Goal: Task Accomplishment & Management: Use online tool/utility

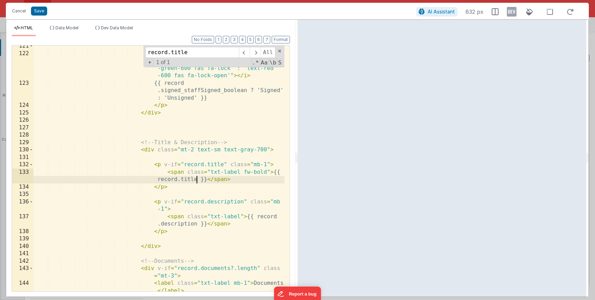
scroll to position [2562, 0]
click at [23, 14] on button "Cancel" at bounding box center [19, 11] width 21 height 10
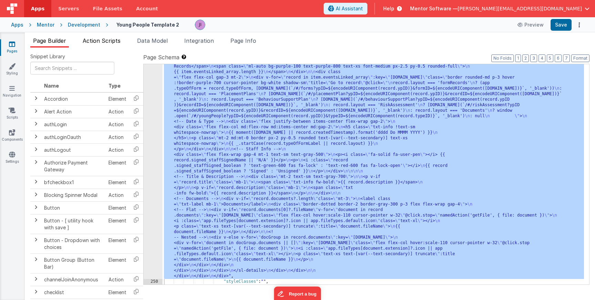
click at [99, 41] on span "Action Scripts" at bounding box center [102, 40] width 38 height 7
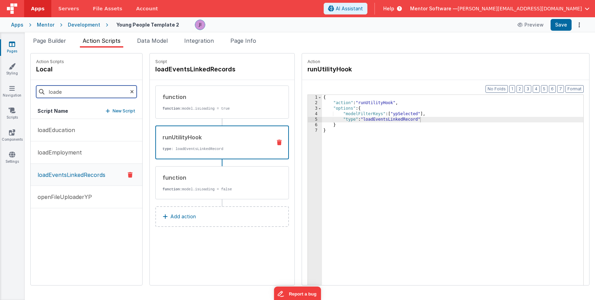
click at [92, 89] on input "loade" at bounding box center [86, 91] width 101 height 12
click at [201, 73] on h4 "loadEventsLinkedRecords" at bounding box center [206, 69] width 103 height 10
click at [201, 73] on input "loadEventsLinkedRecords" at bounding box center [189, 69] width 69 height 10
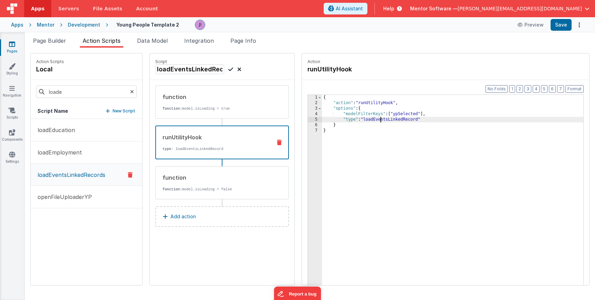
click at [364, 120] on div "{ "action" : "runUtilityHook" , "options" : { "modelFilterKeys" : [ "ypSelected…" at bounding box center [453, 206] width 262 height 223
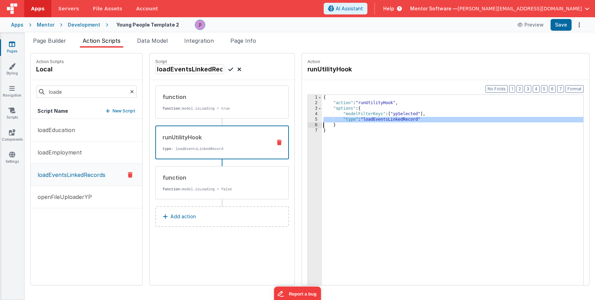
click at [364, 120] on div "{ "action" : "runUtilityHook" , "options" : { "modelFilterKeys" : [ "ypSelected…" at bounding box center [453, 206] width 262 height 223
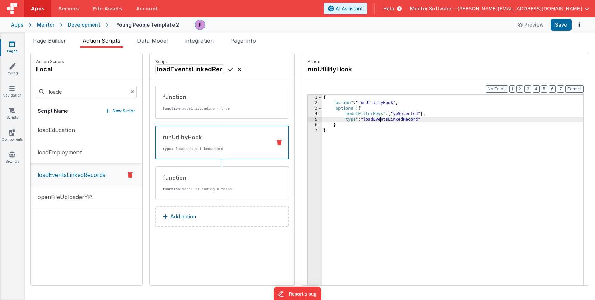
click at [364, 120] on div "{ "action" : "runUtilityHook" , "options" : { "modelFilterKeys" : [ "ypSelected…" at bounding box center [453, 206] width 262 height 223
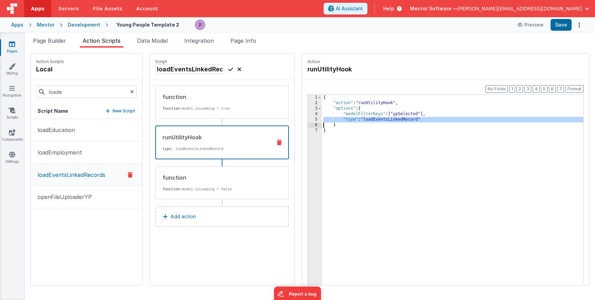
click at [364, 120] on div "{ "action" : "runUtilityHook" , "options" : { "modelFilterKeys" : [ "ypSelected…" at bounding box center [453, 206] width 262 height 223
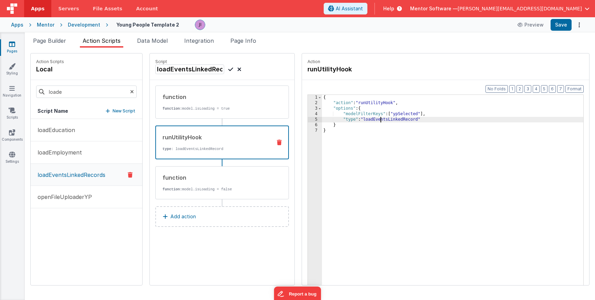
click at [364, 120] on div "{ "action" : "runUtilityHook" , "options" : { "modelFilterKeys" : [ "ypSelected…" at bounding box center [453, 206] width 262 height 223
click at [47, 25] on div "Mentor" at bounding box center [46, 24] width 18 height 7
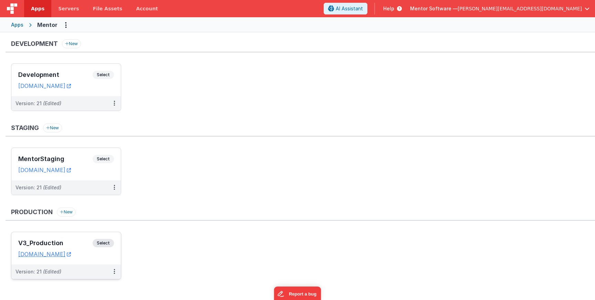
click at [105, 242] on span "Select" at bounding box center [103, 243] width 21 height 8
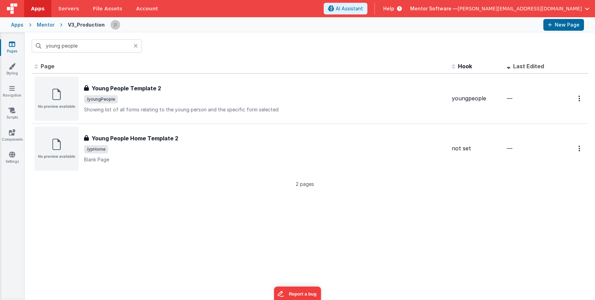
click at [137, 48] on icon at bounding box center [136, 46] width 4 height 6
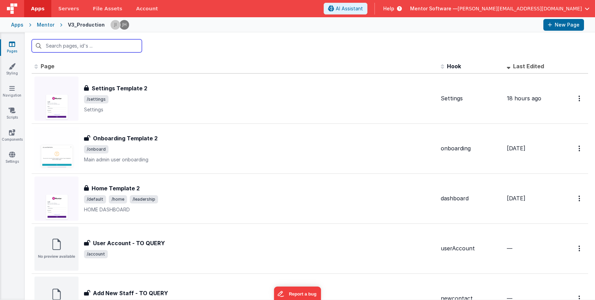
click at [123, 47] on input "text" at bounding box center [87, 45] width 110 height 13
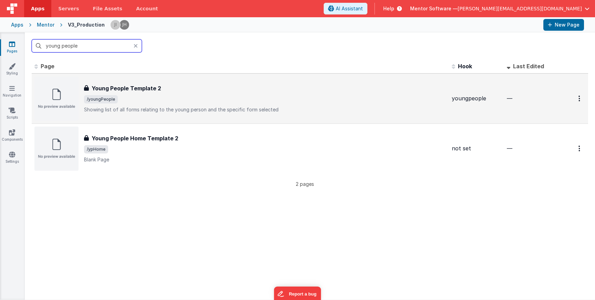
type input "young people"
click at [233, 105] on div "Young People Template 2 Young People Template 2 /youngPeople Showing list of al…" at bounding box center [265, 98] width 363 height 29
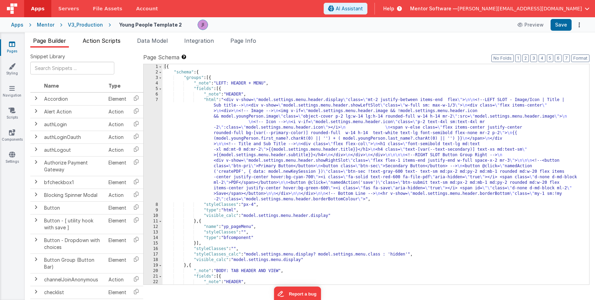
click at [108, 38] on span "Action Scripts" at bounding box center [102, 40] width 38 height 7
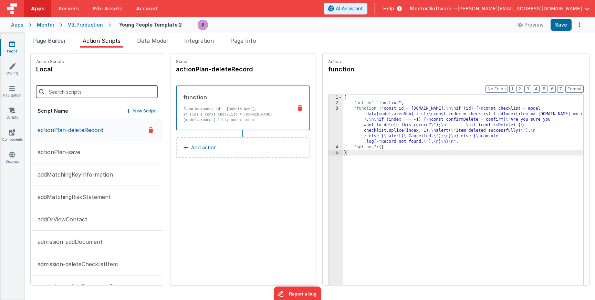
click at [78, 89] on input at bounding box center [96, 91] width 121 height 12
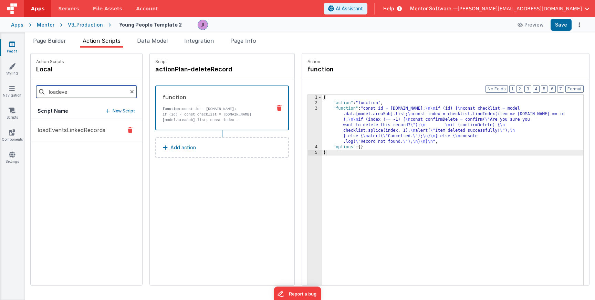
type input "loadeve"
click at [74, 126] on p "loadEventsLinkedRecords" at bounding box center [69, 130] width 72 height 8
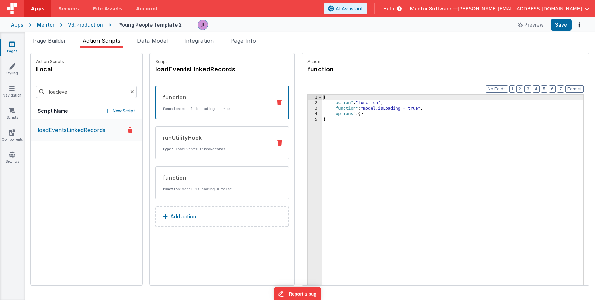
click at [196, 147] on p "type : loadEventsLinkedRecords" at bounding box center [215, 149] width 104 height 6
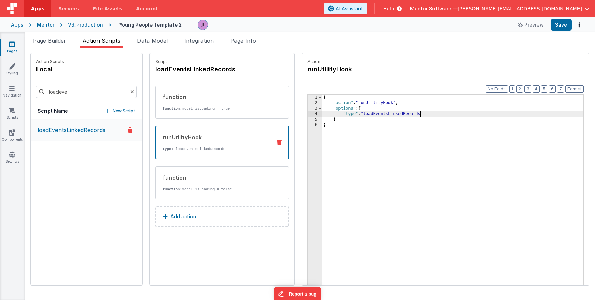
click at [405, 114] on div "{ "action" : "runUtilityHook" , "options" : { "type" : "loadEventsLinkedRecords…" at bounding box center [453, 206] width 262 height 223
click at [406, 115] on div "{ "action" : "runUtilityHook" , "options" : { "type" : "loadEventsLinkedRecords…" at bounding box center [453, 206] width 262 height 223
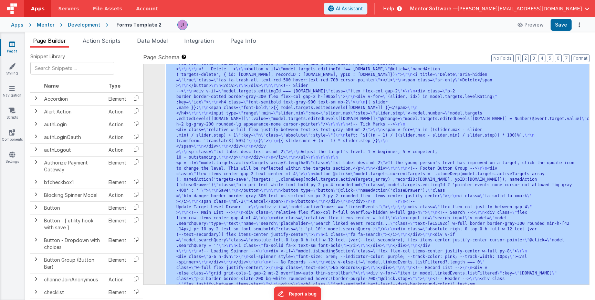
scroll to position [10950, 0]
click at [11, 45] on icon at bounding box center [12, 44] width 6 height 7
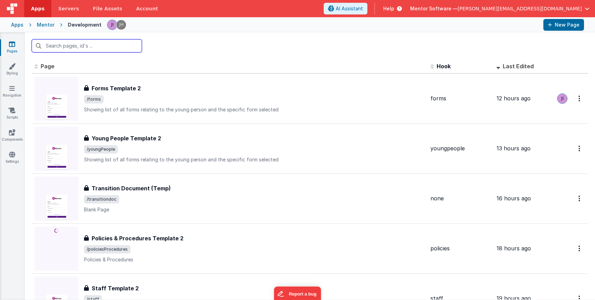
click at [60, 50] on input "text" at bounding box center [87, 45] width 110 height 13
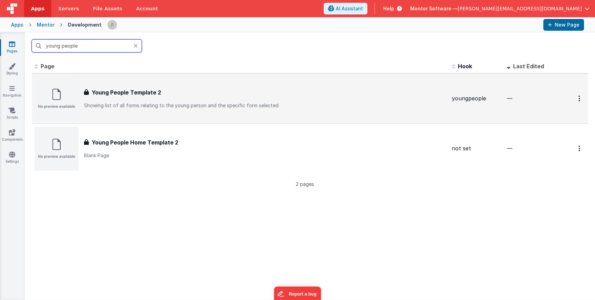
type input "young people"
click at [170, 104] on p "Showing list of all forms relating to the young person and the specific form se…" at bounding box center [265, 105] width 363 height 7
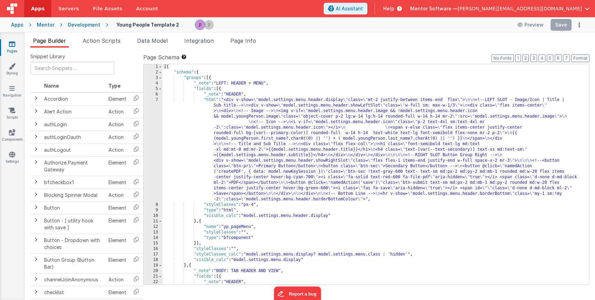
click at [112, 48] on div "Snippet Library Name Type Accordion Element Alert Action Action authLogin Actio…" at bounding box center [310, 179] width 571 height 263
click at [110, 44] on li "Action Scripts" at bounding box center [101, 42] width 43 height 11
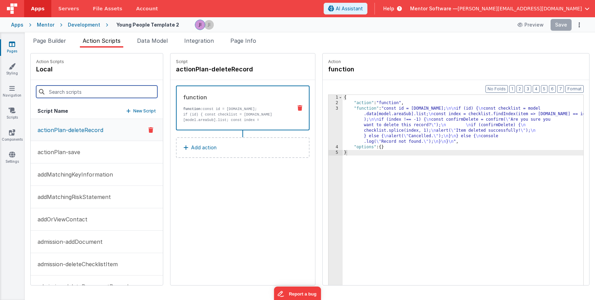
click at [95, 97] on input at bounding box center [96, 91] width 121 height 12
type input "o"
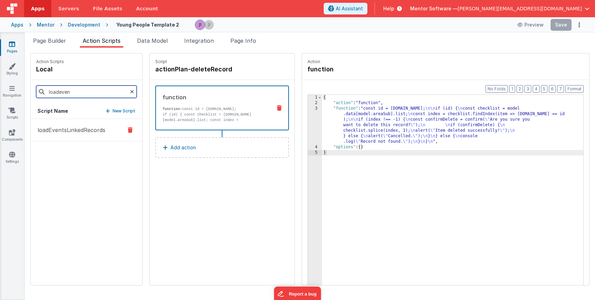
type input "loadeven"
click at [95, 132] on p "loadEventsLinkedRecords" at bounding box center [69, 130] width 72 height 8
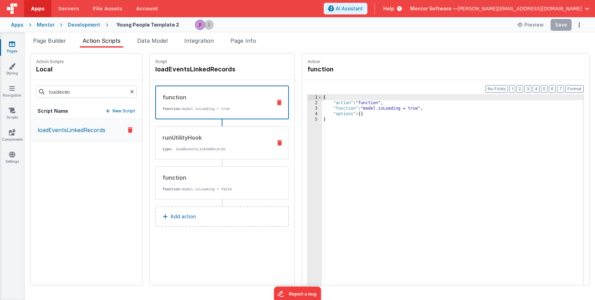
click at [201, 152] on div "runUtilityHook type : loadEventsLinkedRecords" at bounding box center [222, 142] width 134 height 33
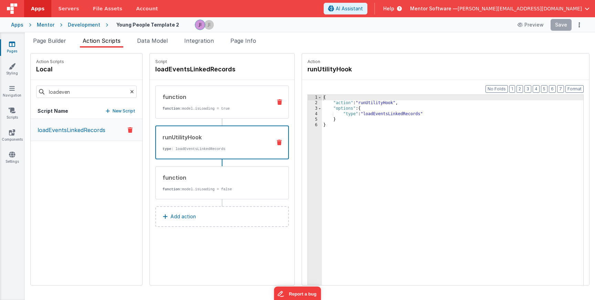
click at [201, 113] on div "function function: model.isLoading = true" at bounding box center [222, 101] width 134 height 33
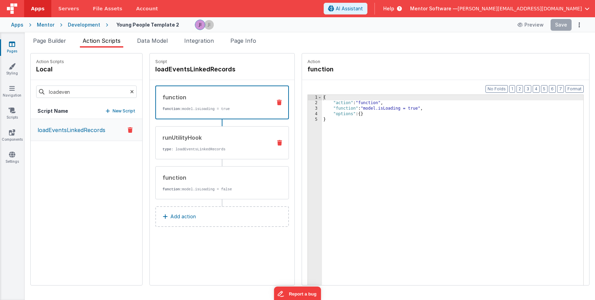
click at [202, 152] on div "runUtilityHook type : loadEventsLinkedRecords" at bounding box center [222, 142] width 134 height 33
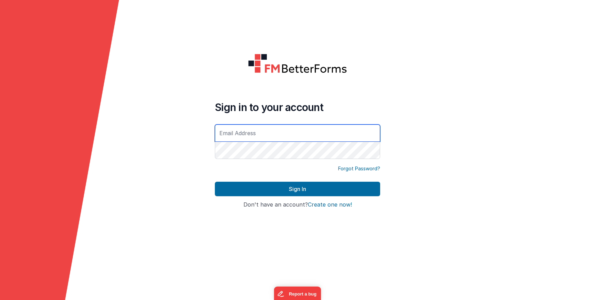
click at [240, 132] on input "text" at bounding box center [297, 132] width 165 height 17
type input "[PERSON_NAME][EMAIL_ADDRESS][DOMAIN_NAME]"
click at [215, 182] on button "Sign In" at bounding box center [297, 189] width 165 height 14
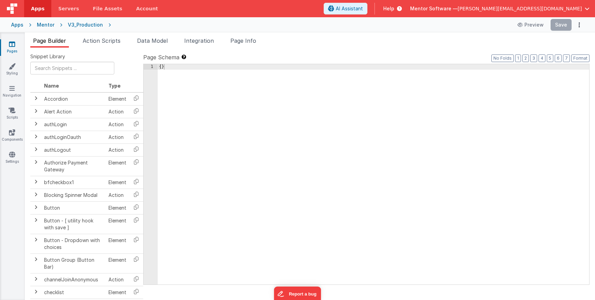
click at [12, 46] on icon at bounding box center [12, 44] width 6 height 7
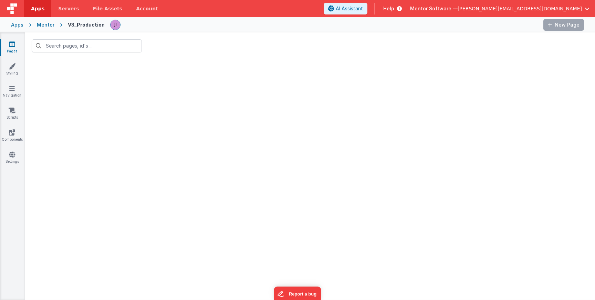
type input "young people"
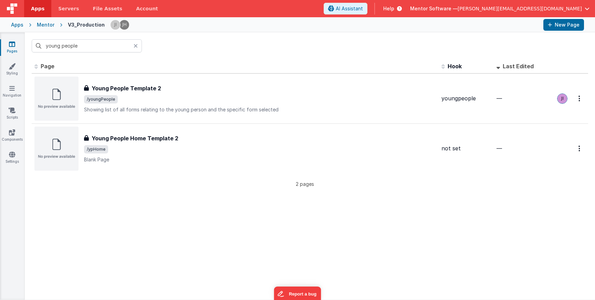
click at [47, 27] on div "Mentor" at bounding box center [46, 24] width 18 height 7
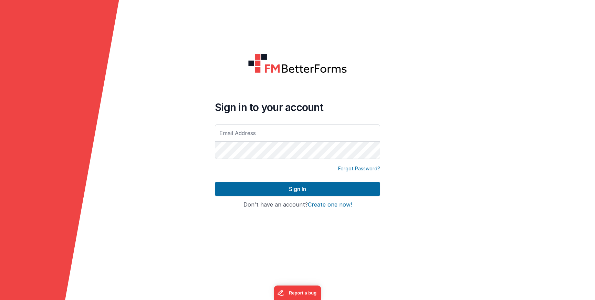
click at [324, 132] on input "text" at bounding box center [297, 132] width 165 height 17
type input "[PERSON_NAME][EMAIL_ADDRESS][DOMAIN_NAME]"
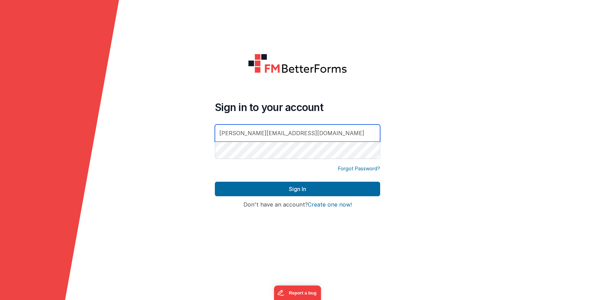
click at [215, 182] on button "Sign In" at bounding box center [297, 189] width 165 height 14
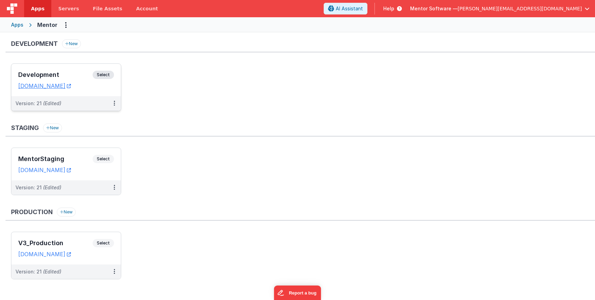
click at [106, 73] on span "Select" at bounding box center [103, 75] width 21 height 8
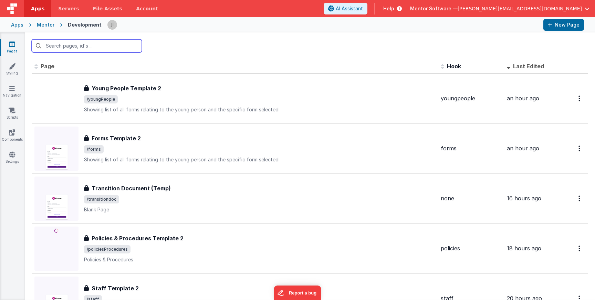
click at [53, 44] on input "text" at bounding box center [87, 45] width 110 height 13
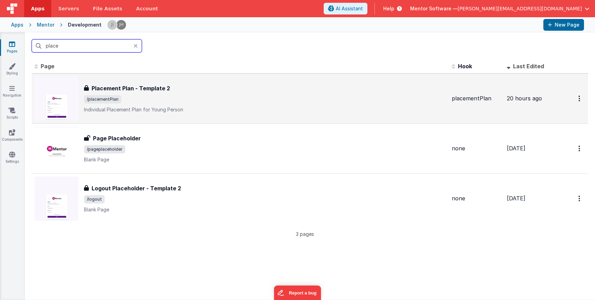
type input "place"
click at [180, 99] on span "/placementPlan" at bounding box center [265, 99] width 363 height 8
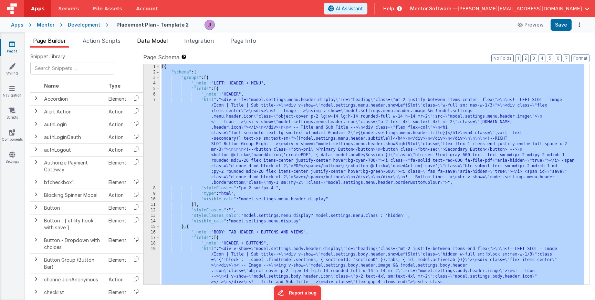
click at [155, 41] on span "Data Model" at bounding box center [152, 40] width 31 height 7
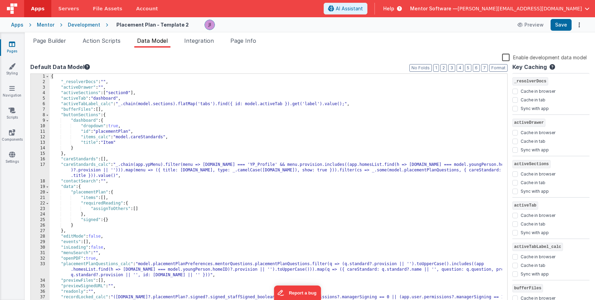
click at [200, 133] on div "{ "_resolverDocs" : "" , "activeDrawer" : "" , "activeSections" : [ "section0" …" at bounding box center [276, 195] width 453 height 243
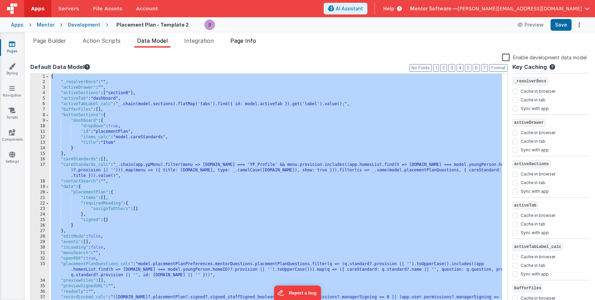
click at [241, 41] on span "Page Info" at bounding box center [244, 40] width 26 height 7
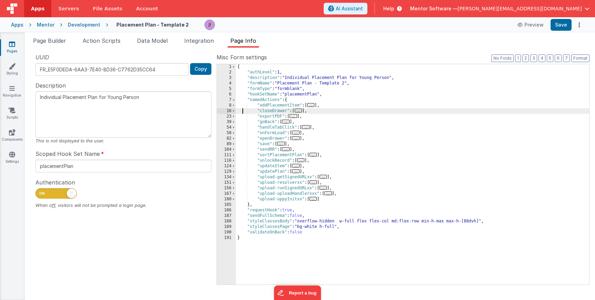
click at [243, 110] on div "{ "authLevel" : 1 , "description" : "Individual Placement Plan for Young Person…" at bounding box center [413, 179] width 354 height 231
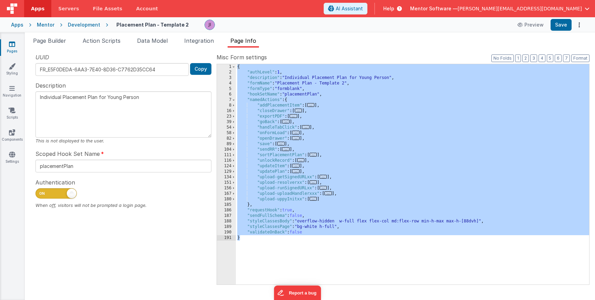
click at [13, 45] on icon at bounding box center [12, 44] width 6 height 7
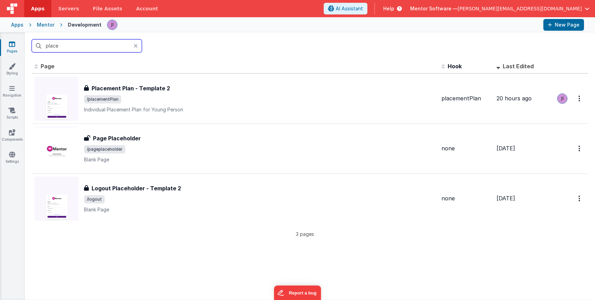
click at [70, 48] on input "place" at bounding box center [87, 45] width 110 height 13
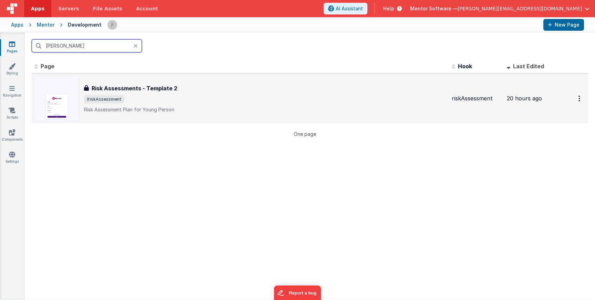
type input "riska"
click at [154, 101] on span "/riskAssessment" at bounding box center [265, 99] width 363 height 8
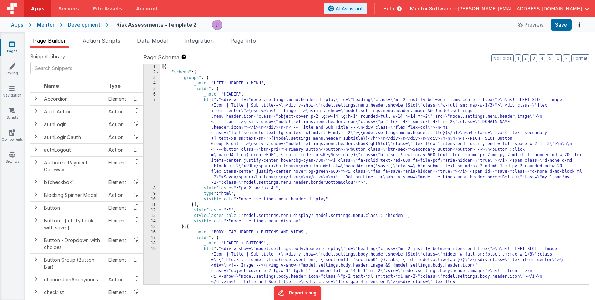
click at [212, 122] on div "[{ "schema" : { "groups" : [{ "_note" : "LEFT: HEADER + MENU" , "fields" : [{ "…" at bounding box center [374, 303] width 429 height 479
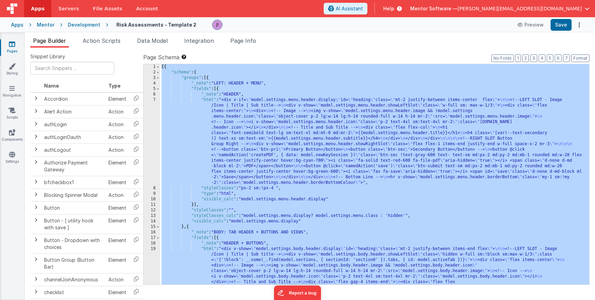
click at [243, 48] on div "Snippet Library Name Type Accordion Element Alert Action Action authLogin Actio…" at bounding box center [310, 179] width 571 height 263
click at [243, 47] on li "Page Info" at bounding box center [243, 42] width 31 height 11
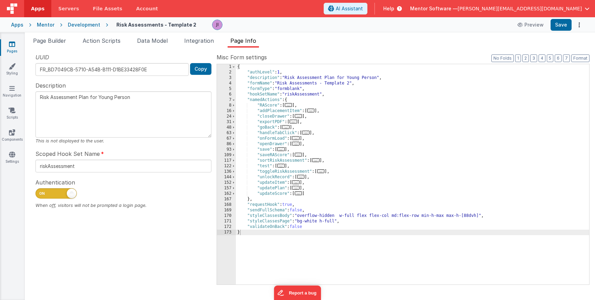
click at [231, 105] on div "8" at bounding box center [226, 106] width 19 height 6
click at [242, 107] on div "{ "authLevel" : 1 , "description" : "Risk Assessment Plan for Young Person" , "…" at bounding box center [413, 179] width 354 height 231
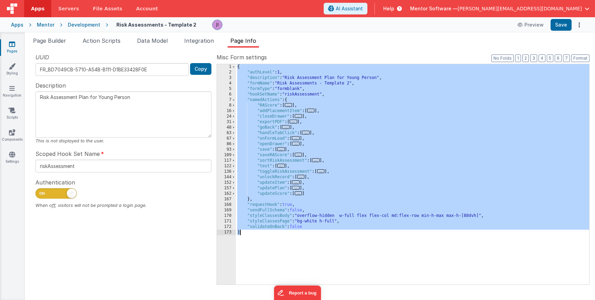
click at [6, 48] on link "Pages" at bounding box center [12, 48] width 25 height 14
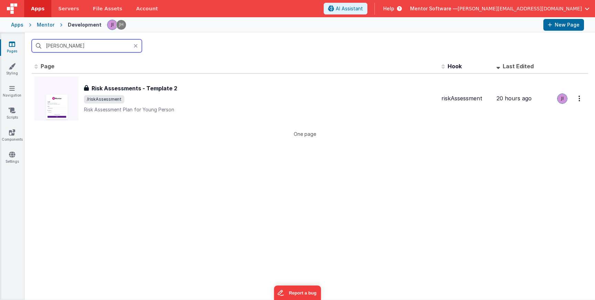
click at [81, 50] on input "riska" at bounding box center [87, 45] width 110 height 13
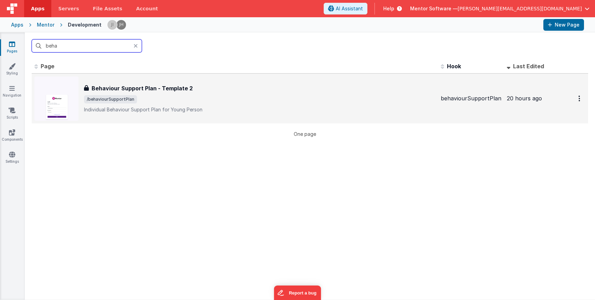
type input "beha"
click at [167, 107] on p "Individual Behaviour Support Plan for Young Person" at bounding box center [260, 109] width 352 height 7
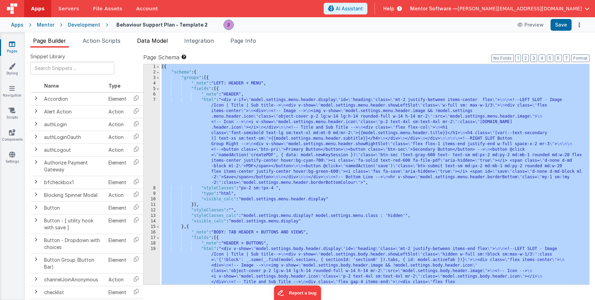
click at [155, 43] on span "Data Model" at bounding box center [152, 40] width 31 height 7
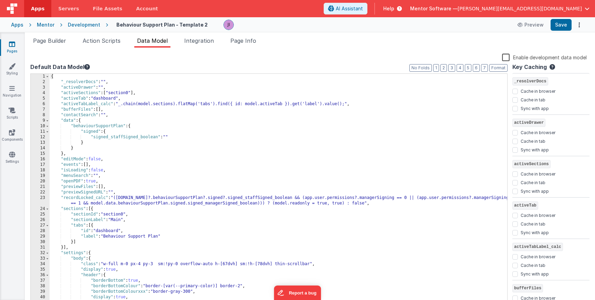
click at [186, 98] on div "{ "_resolverDocs" : "" , "activeDrawer" : "" , "activeSections" : [ "section0" …" at bounding box center [279, 195] width 458 height 243
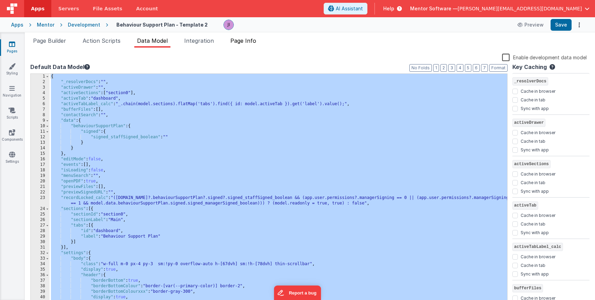
click at [248, 42] on span "Page Info" at bounding box center [244, 40] width 26 height 7
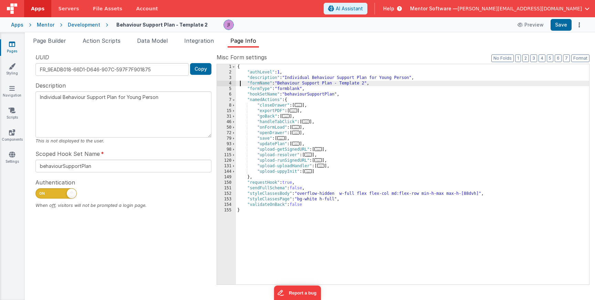
click at [241, 86] on div "{ "authLevel" : 1 , "description" : "Individual Behaviour Support Plan for Youn…" at bounding box center [413, 179] width 354 height 231
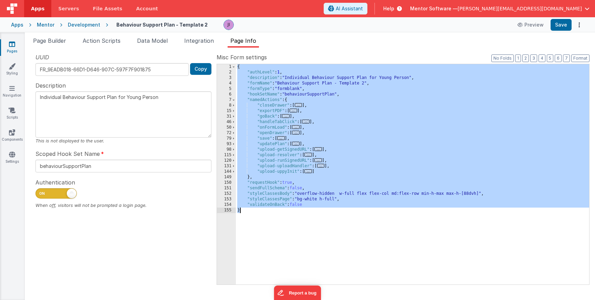
click at [15, 42] on link "Pages" at bounding box center [12, 48] width 25 height 14
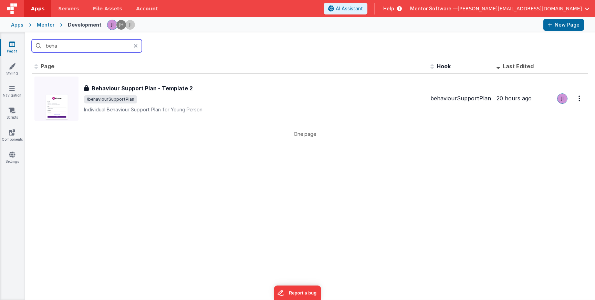
click at [55, 46] on input "beha" at bounding box center [87, 45] width 110 height 13
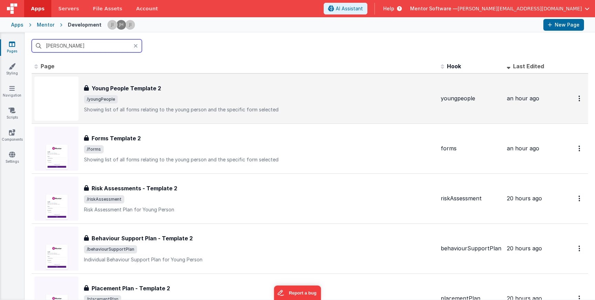
type input "[PERSON_NAME]"
click at [131, 90] on h3 "Young People Template 2" at bounding box center [127, 88] width 70 height 8
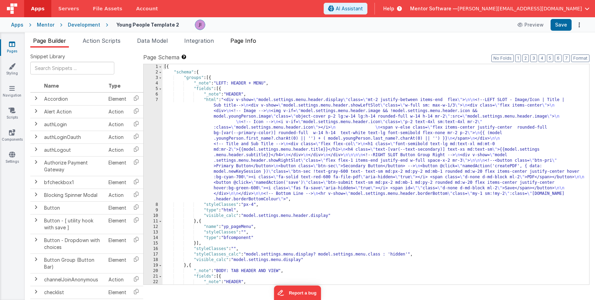
click at [250, 46] on li "Page Info" at bounding box center [243, 42] width 31 height 11
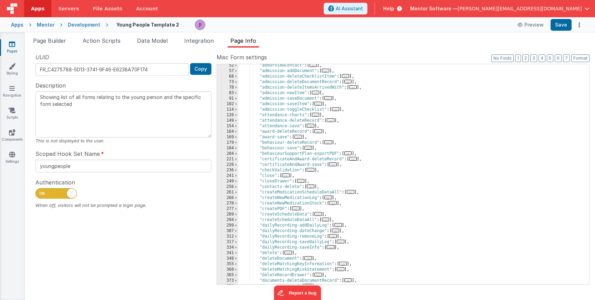
scroll to position [68, 0]
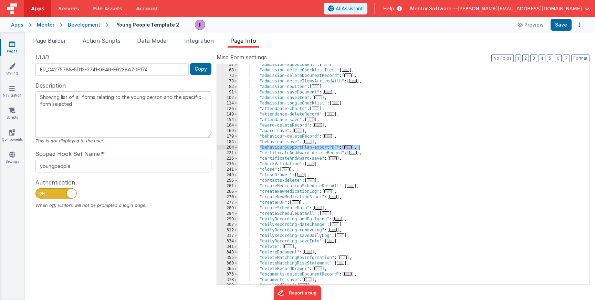
drag, startPoint x: 259, startPoint y: 147, endPoint x: 384, endPoint y: 146, distance: 124.4
click at [384, 146] on div ""admission-addDocument" : [ ... ] , "admission-deleteChecklistItem" : [ ... ] ,…" at bounding box center [413, 177] width 351 height 231
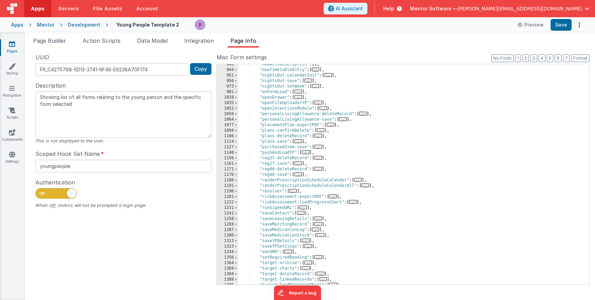
scroll to position [575, 0]
drag, startPoint x: 259, startPoint y: 128, endPoint x: 347, endPoint y: 128, distance: 87.9
click at [347, 128] on div ""newActionScript155" : [ ] , "newTimetableEntry" : [ ... ] , "nightsOut-calenda…" at bounding box center [413, 178] width 351 height 231
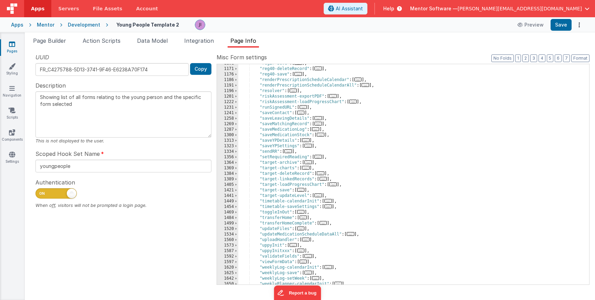
scroll to position [667, 0]
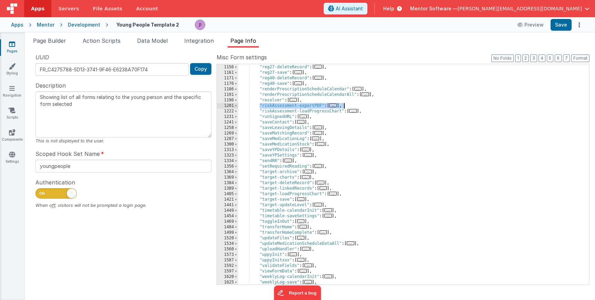
drag, startPoint x: 260, startPoint y: 106, endPoint x: 361, endPoint y: 107, distance: 101.3
click at [361, 107] on div ""pushAndLoadYP" : [ ... ] , "reg27-deleteRecord" : [ ... ] , "reg27-save" : [ .…" at bounding box center [413, 174] width 351 height 231
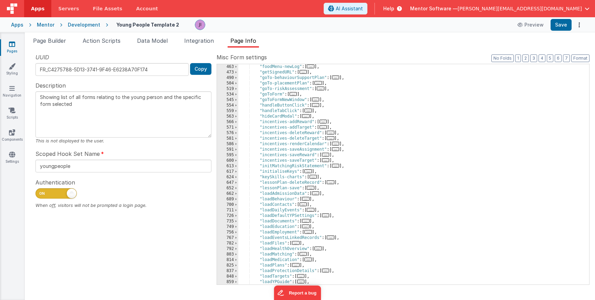
scroll to position [298, 0]
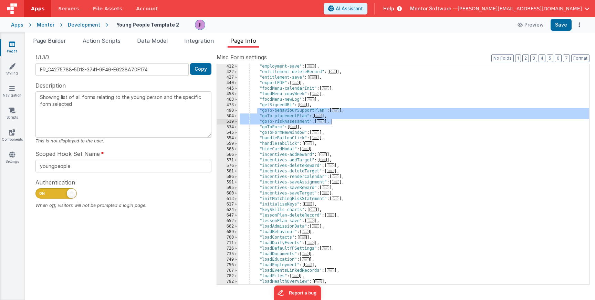
drag, startPoint x: 257, startPoint y: 111, endPoint x: 340, endPoint y: 123, distance: 83.2
click at [340, 123] on div ""employment-save" : [ ... ] , "entitlement-deleteRecord" : [ ... ] , "entitleme…" at bounding box center [413, 179] width 351 height 231
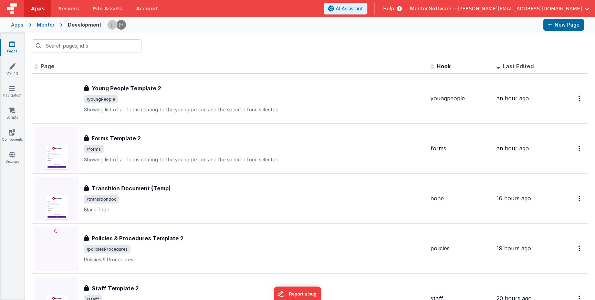
click at [44, 26] on div "Mentor" at bounding box center [46, 24] width 18 height 7
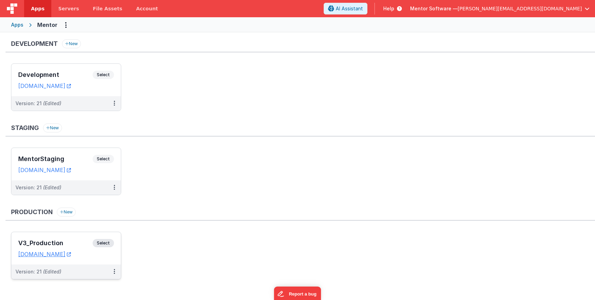
click at [103, 240] on span "Select" at bounding box center [103, 243] width 21 height 8
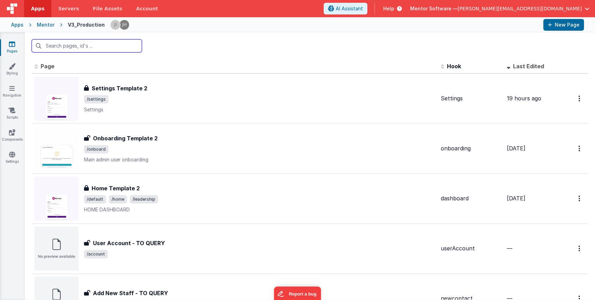
click at [127, 48] on input "text" at bounding box center [87, 45] width 110 height 13
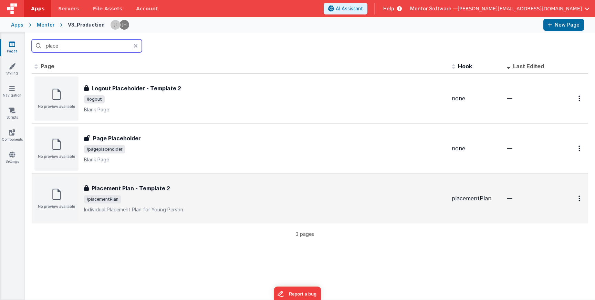
type input "place"
click at [155, 186] on h3 "Placement Plan - Template 2" at bounding box center [131, 188] width 79 height 8
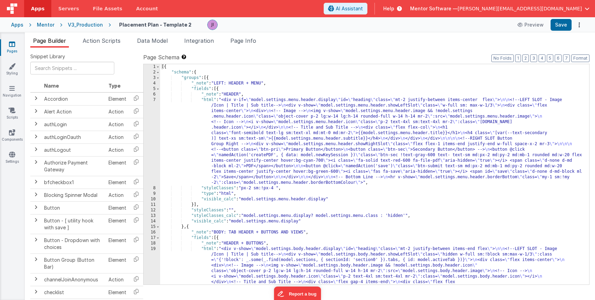
click at [241, 120] on div "[{ "schema" : { "groups" : [{ "_note" : "LEFT: HEADER + MENU" , "fields" : [{ "…" at bounding box center [374, 295] width 429 height 463
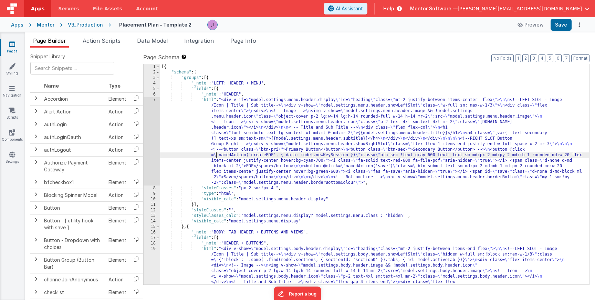
click at [218, 157] on div "[{ "schema" : { "groups" : [{ "_note" : "LEFT: HEADER + MENU" , "fields" : [{ "…" at bounding box center [374, 295] width 429 height 463
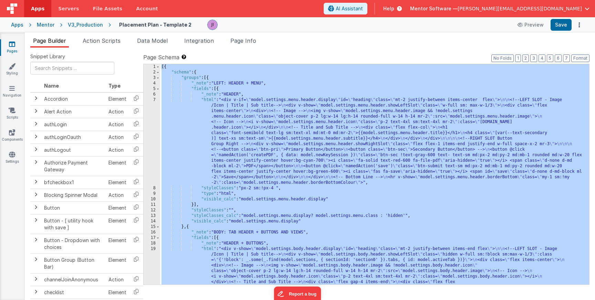
scroll to position [2283, 0]
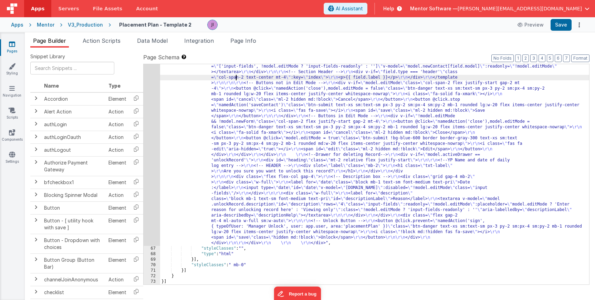
click at [235, 79] on div ""html" : "<div id= \" info-drawer \" class= \" fixed top-0 right-0 z-40 h-scree…" at bounding box center [374, 188] width 429 height 568
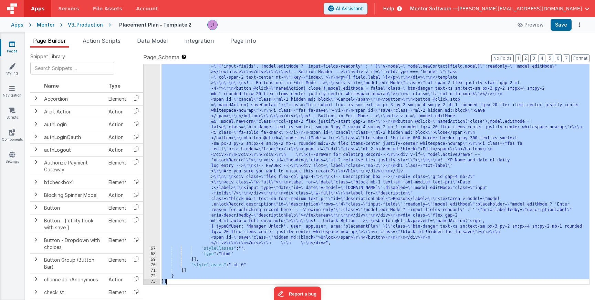
scroll to position [480, 0]
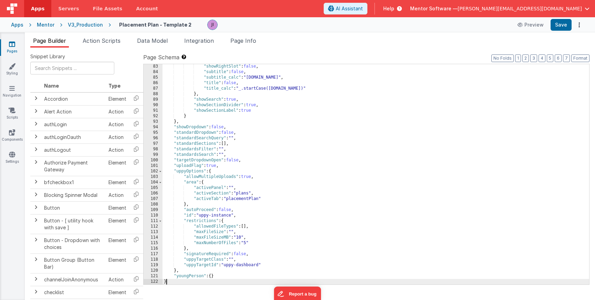
click at [279, 99] on div ""showRightSlot" : false , "subtitle" : false , "subtitle_calc" : "model.youngPe…" at bounding box center [376, 179] width 427 height 231
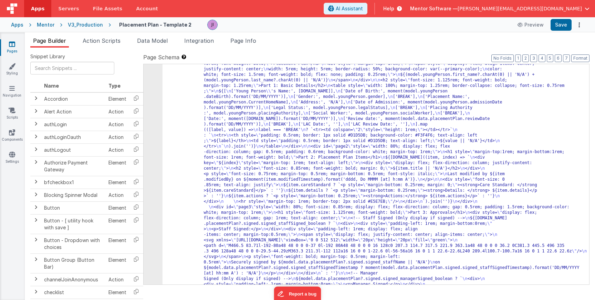
scroll to position [0, 0]
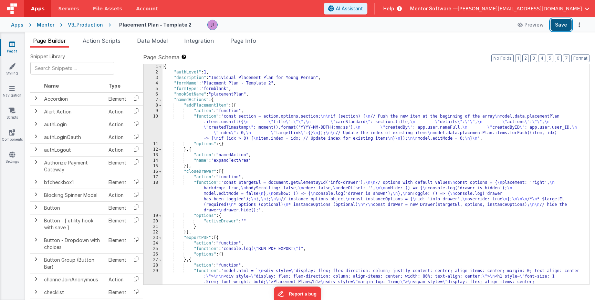
click at [562, 24] on button "Save" at bounding box center [561, 25] width 21 height 12
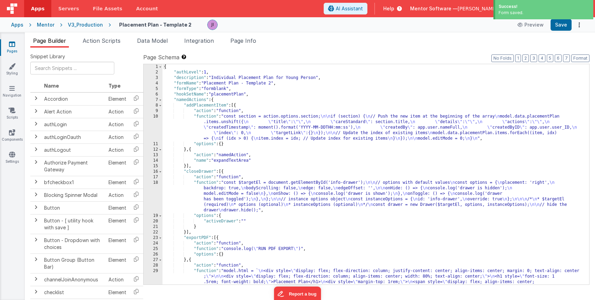
click at [12, 46] on icon at bounding box center [12, 44] width 6 height 7
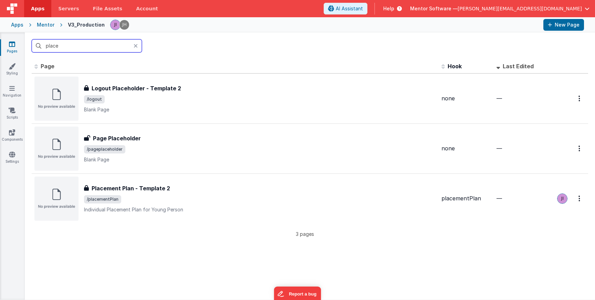
click at [60, 47] on input "place" at bounding box center [87, 45] width 110 height 13
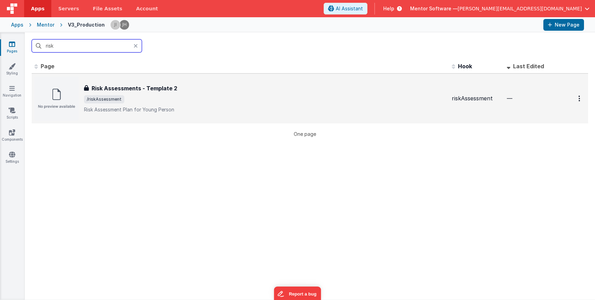
type input "risk"
click at [194, 102] on span "/riskAssessment" at bounding box center [265, 99] width 363 height 8
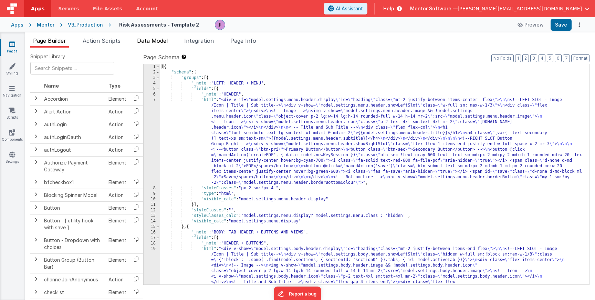
click at [140, 42] on span "Data Model" at bounding box center [152, 40] width 31 height 7
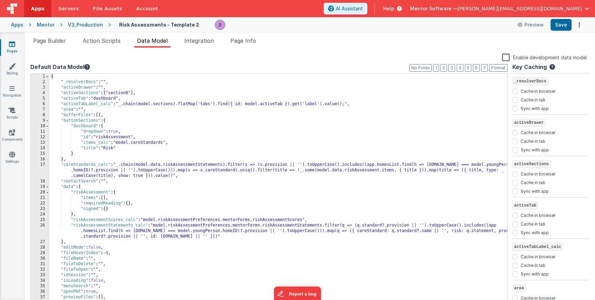
click at [201, 103] on div "{ "_resolverDocs" : "" , "activeDrawer" : "" , "activeSections" : [ "section0" …" at bounding box center [279, 195] width 458 height 243
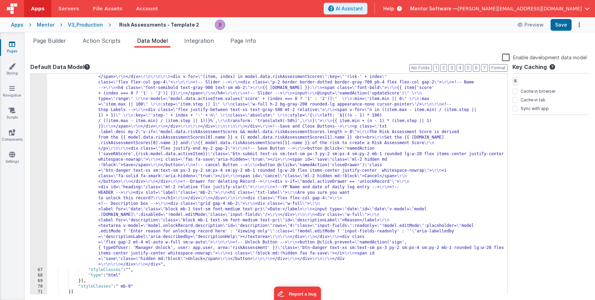
scroll to position [1979, 0]
click at [221, 71] on div "Default Data Model Format 7 6 5 4 3 2 1 No Folds 66 67 68 69 70 71 72 73 "html"…" at bounding box center [269, 179] width 478 height 232
click at [220, 92] on div ""html" : "<div id= \" info-drawer \" class= \" fixed top-0 right-0 z-40 h-scree…" at bounding box center [277, 258] width 460 height 491
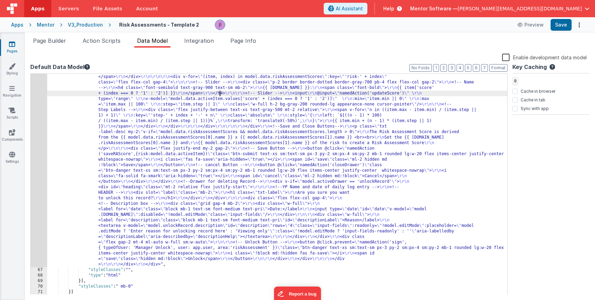
click at [235, 35] on div "Page Builder Action Scripts Data Model Integration Page Info Snippet Library Na…" at bounding box center [310, 165] width 571 height 267
click at [235, 47] on li "Page Info" at bounding box center [243, 42] width 31 height 11
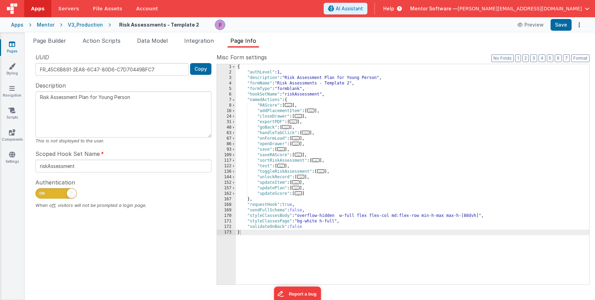
click at [238, 106] on div "{ "authLevel" : 1 , "description" : "Risk Assessment Plan for Young Person" , "…" at bounding box center [413, 179] width 354 height 231
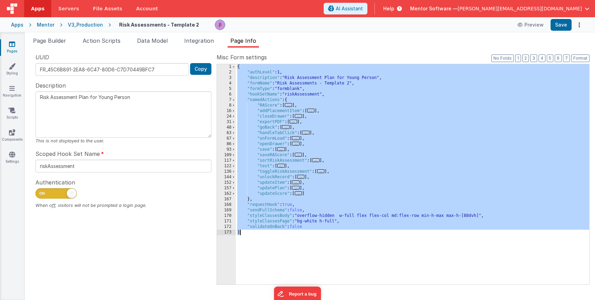
scroll to position [1677, 0]
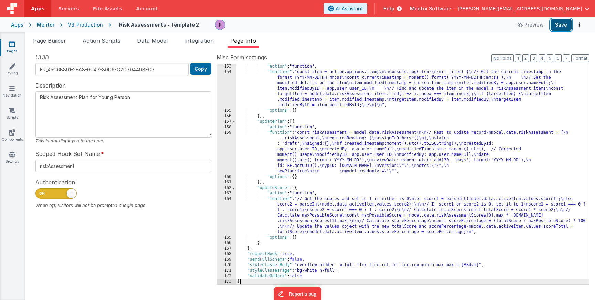
click at [565, 22] on button "Save" at bounding box center [561, 25] width 21 height 12
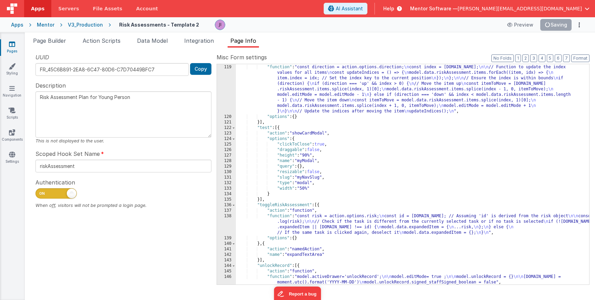
scroll to position [1421, 0]
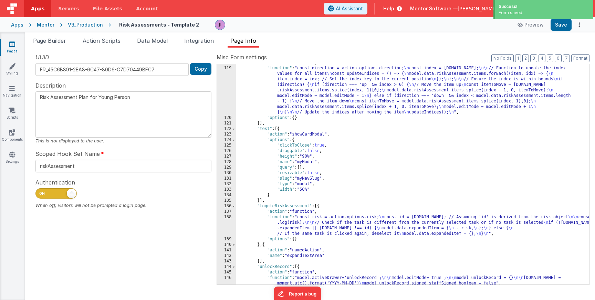
click at [18, 46] on link "Pages" at bounding box center [12, 48] width 25 height 14
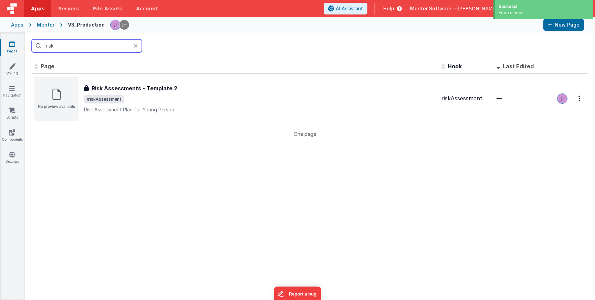
click at [58, 43] on input "risk" at bounding box center [87, 45] width 110 height 13
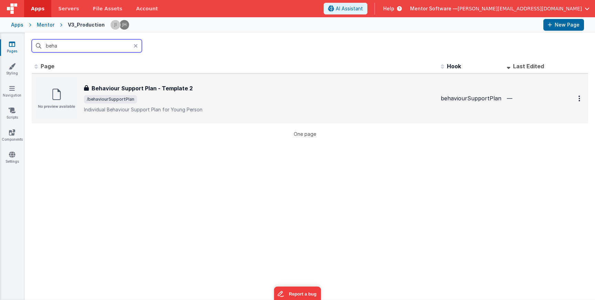
type input "beha"
click at [177, 105] on div "Behaviour Support Plan - Template 2 Behaviour Support Plan - Template 2 /behavi…" at bounding box center [260, 98] width 352 height 29
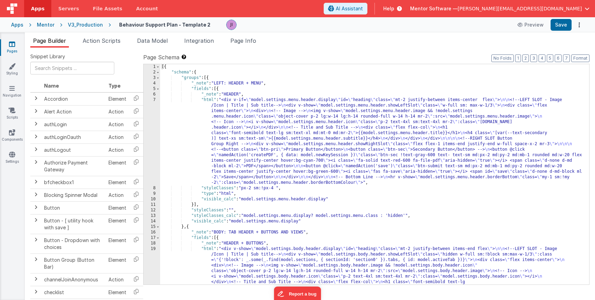
click at [210, 92] on div "[{ "schema" : { "groups" : [{ "_note" : "LEFT: HEADER + MENU" , "fields" : [{ "…" at bounding box center [374, 268] width 429 height 408
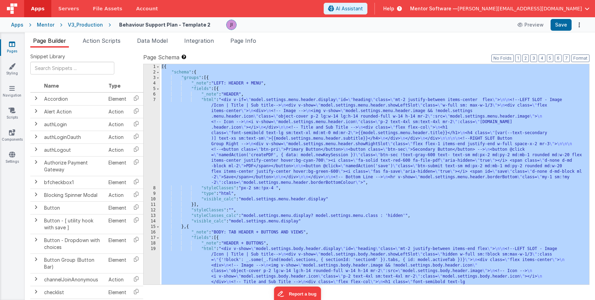
click at [206, 111] on div "[{ "schema" : { "groups" : [{ "_note" : "LEFT: HEADER + MENU" , "fields" : [{ "…" at bounding box center [374, 268] width 429 height 408
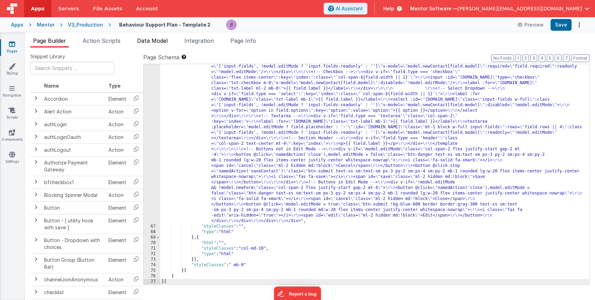
click at [161, 39] on span "Data Model" at bounding box center [152, 40] width 31 height 7
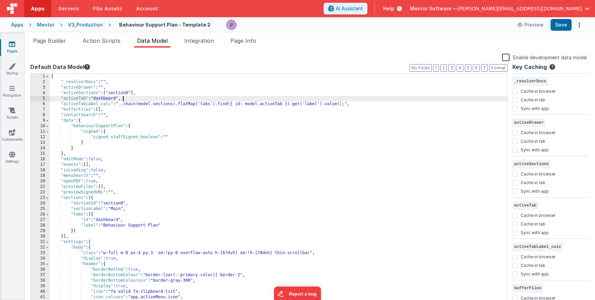
click at [189, 96] on div "{ "_resolverDocs" : "" , "activeDrawer" : "" , "activeSections" : [ "section0" …" at bounding box center [279, 195] width 458 height 243
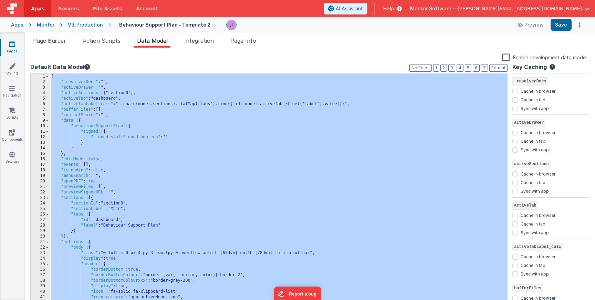
checkbox input "false"
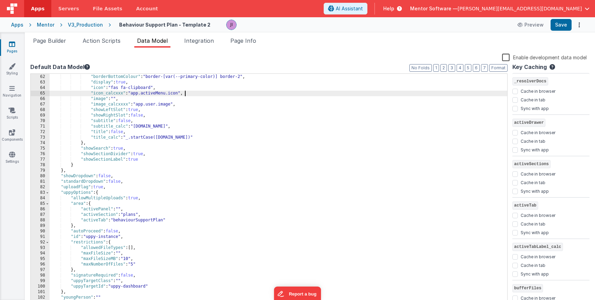
click at [219, 91] on div ""borderBottom" : true , "borderBottomColour" : "border-[var(--primary-color)] b…" at bounding box center [279, 190] width 458 height 243
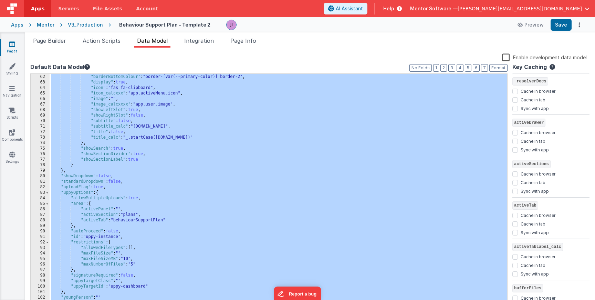
checkbox input "false"
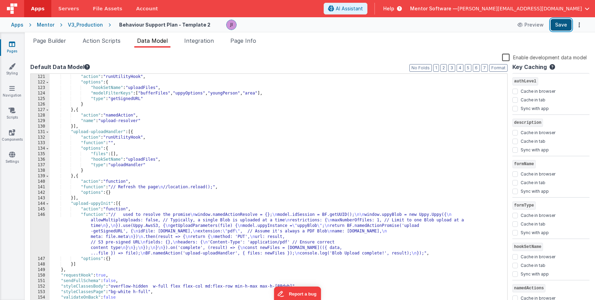
click at [558, 30] on button "Save" at bounding box center [561, 25] width 21 height 12
click at [14, 48] on link "Pages" at bounding box center [12, 48] width 25 height 14
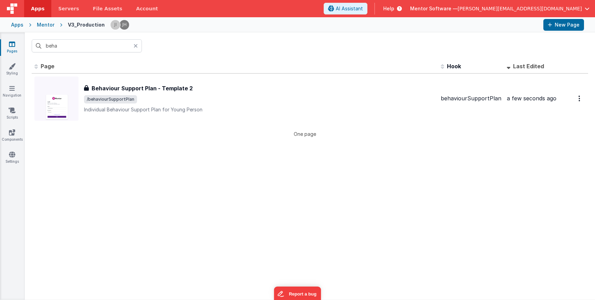
click at [136, 49] on div at bounding box center [138, 45] width 8 height 13
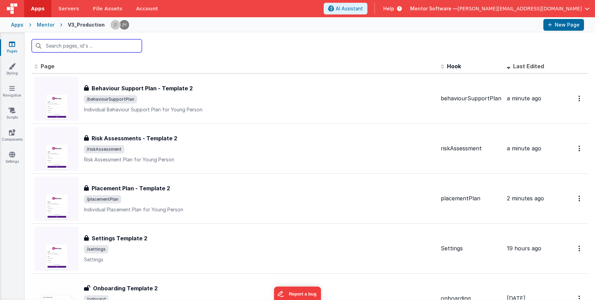
click at [45, 47] on input "text" at bounding box center [87, 45] width 110 height 13
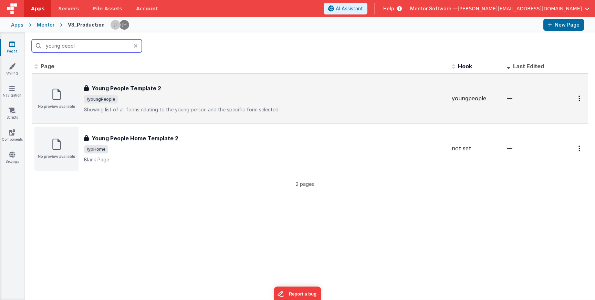
type input "young peopl"
click at [231, 101] on span "/youngPeople" at bounding box center [265, 99] width 363 height 8
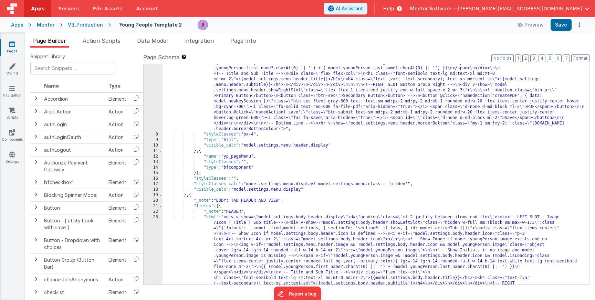
scroll to position [100, 0]
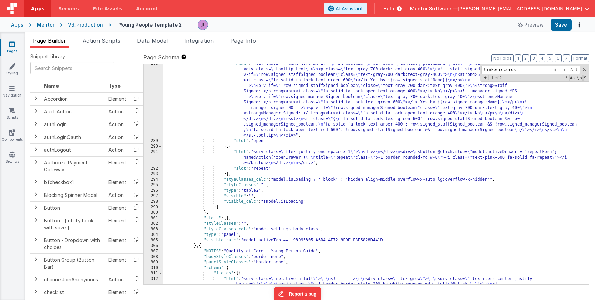
scroll to position [2599, 0]
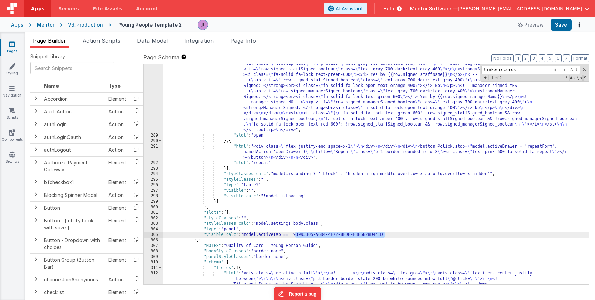
drag, startPoint x: 295, startPoint y: 233, endPoint x: 386, endPoint y: 234, distance: 90.6
click at [386, 234] on div ""html" : "<div class = \" text-left ml-2 \" > \n <sl-tooltip> \n <div slot= \" …" at bounding box center [376, 234] width 427 height 358
type input "93995305-A6D4-4F72-8FDF-F8E5828D441D"
click at [563, 71] on span at bounding box center [564, 69] width 8 height 9
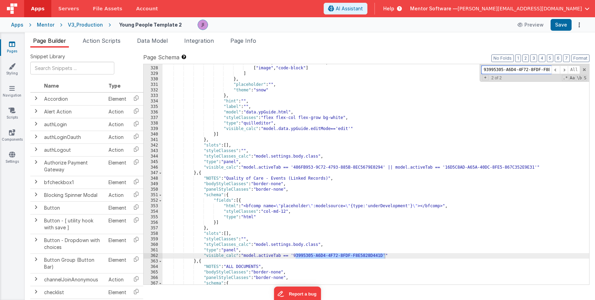
scroll to position [2886, 0]
click at [557, 68] on span at bounding box center [556, 69] width 8 height 9
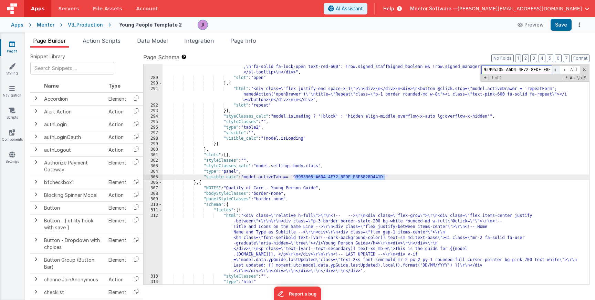
scroll to position [2646, 0]
click at [195, 185] on div ""html" : "<div class = \" text-left ml-2 \" > \n <sl-tooltip> \n <div slot= \" …" at bounding box center [376, 149] width 427 height 303
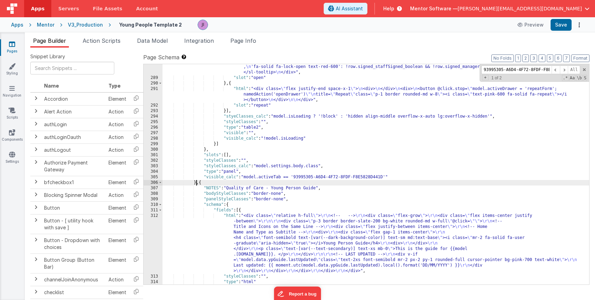
click at [195, 185] on div ""html" : "<div class = \" text-left ml-2 \" > \n <sl-tooltip> \n <div slot= \" …" at bounding box center [376, 149] width 427 height 303
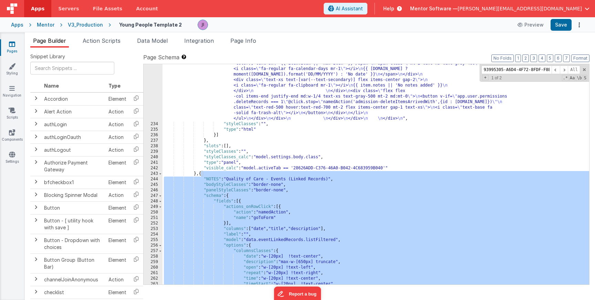
scroll to position [2301, 0]
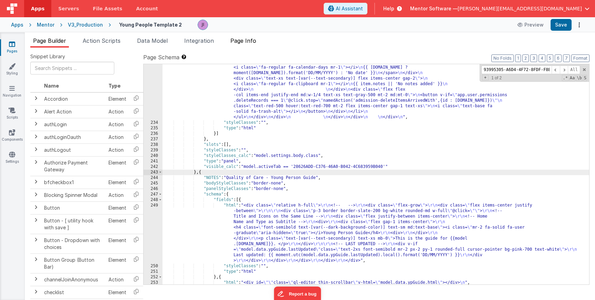
click at [236, 39] on span "Page Info" at bounding box center [244, 40] width 26 height 7
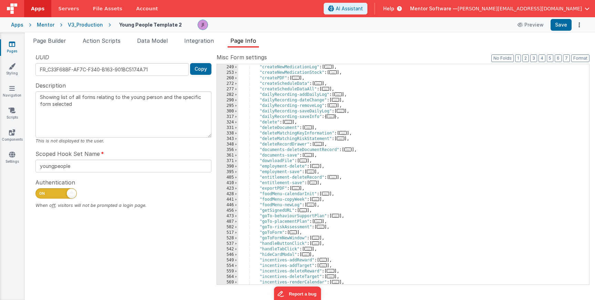
scroll to position [184, 0]
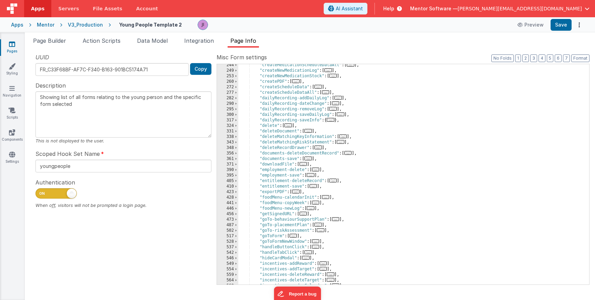
click at [311, 159] on span "..." at bounding box center [309, 158] width 8 height 4
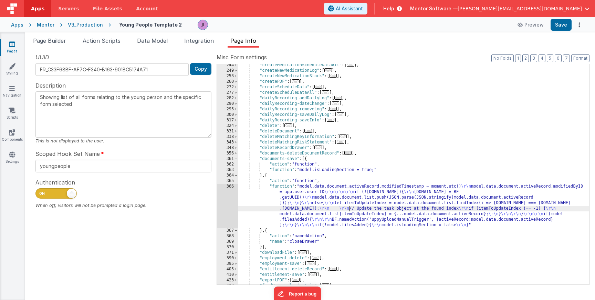
click at [349, 211] on div ""createMedicationScheduleDataAll" : [ ... ] , "createNewMedicationLog" : [ ... …" at bounding box center [413, 177] width 351 height 231
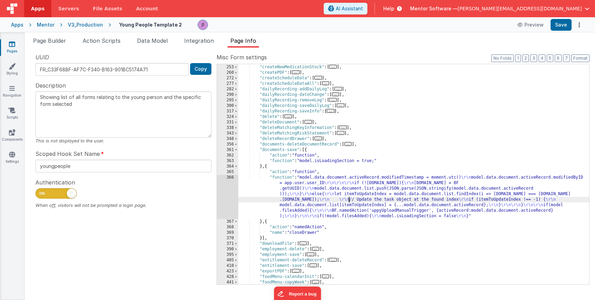
scroll to position [198, 0]
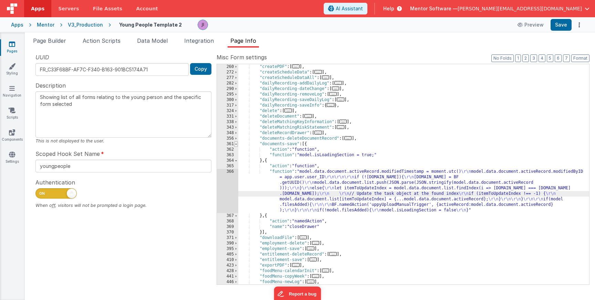
click at [236, 145] on span at bounding box center [236, 144] width 4 height 6
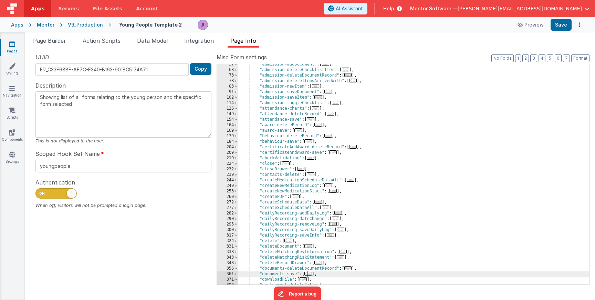
scroll to position [69, 0]
click at [418, 159] on div ""admission-addDocument" : [ ... ] , "admission-deleteChecklistItem" : [ ... ] ,…" at bounding box center [413, 177] width 351 height 231
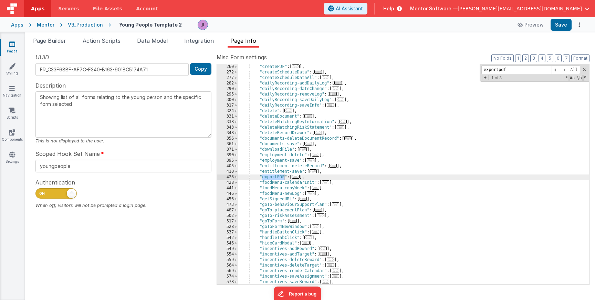
scroll to position [629, 0]
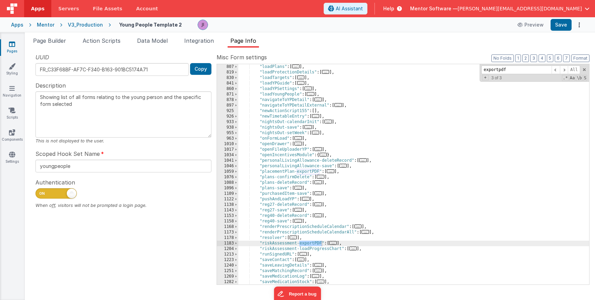
type input "exportpdf"
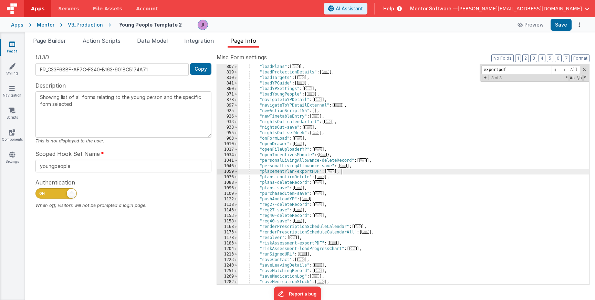
click at [348, 171] on div ""loadPlans" : [ ... ] , "loadProtectionDetails" : [ ... ] , "loadTargets" : [ .…" at bounding box center [413, 179] width 351 height 231
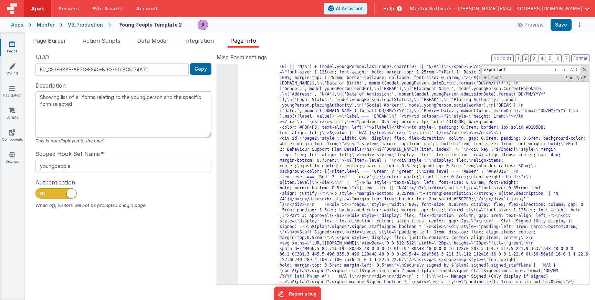
scroll to position [772, 0]
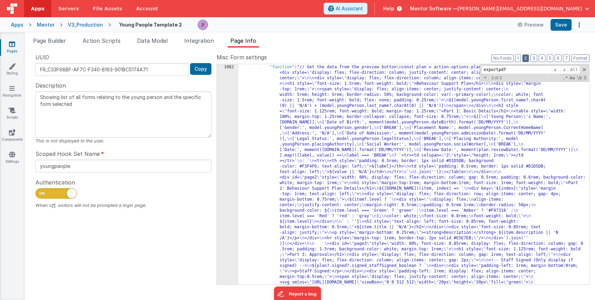
click at [527, 58] on button "2" at bounding box center [526, 58] width 7 height 8
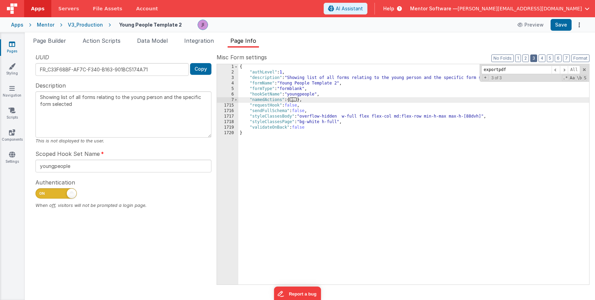
click at [536, 60] on button "3" at bounding box center [534, 58] width 7 height 8
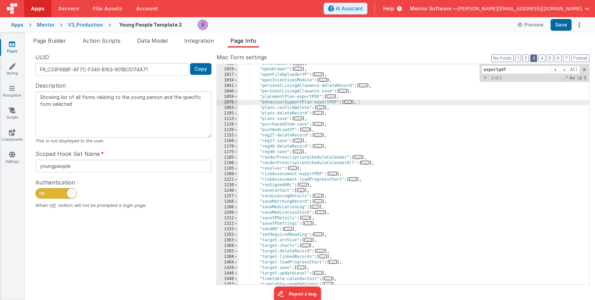
scroll to position [597, 0]
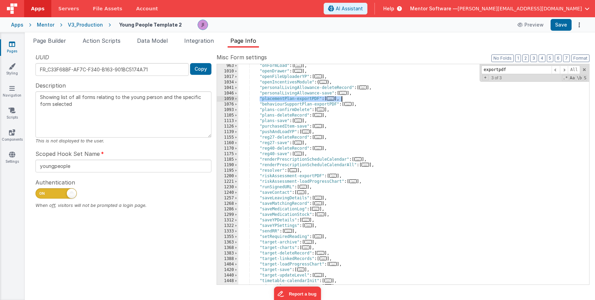
drag, startPoint x: 260, startPoint y: 99, endPoint x: 347, endPoint y: 97, distance: 86.5
click at [347, 97] on div ""onFormLoad" : [ ... ] , "openDrawer" : [ ... ] , "openFileUploaderYP" : [ ... …" at bounding box center [413, 178] width 351 height 231
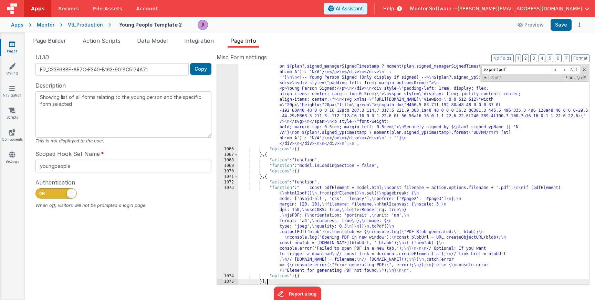
scroll to position [1004, 0]
click at [533, 60] on button "3" at bounding box center [534, 58] width 7 height 8
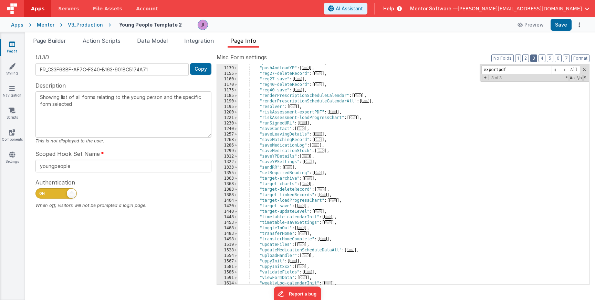
scroll to position [649, 0]
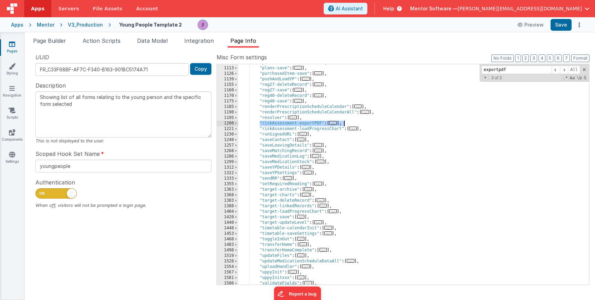
drag, startPoint x: 260, startPoint y: 125, endPoint x: 347, endPoint y: 123, distance: 87.2
click at [347, 122] on div ""plans-deleteRecord" : [ ... ] , "plans-save" : [ ... ] , "purchasedItem-save" …" at bounding box center [413, 175] width 351 height 231
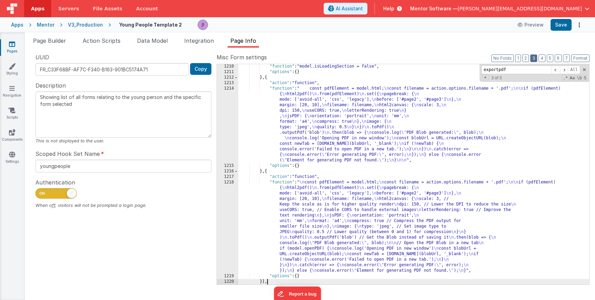
click at [533, 59] on button "3" at bounding box center [534, 58] width 7 height 8
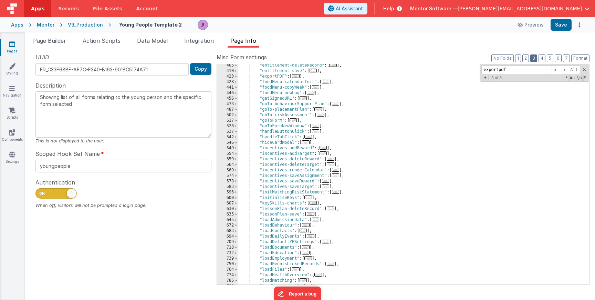
scroll to position [299, 0]
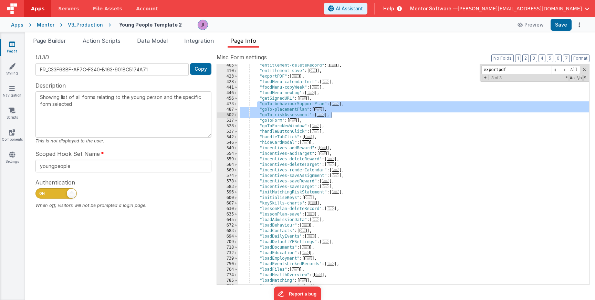
drag, startPoint x: 257, startPoint y: 105, endPoint x: 339, endPoint y: 113, distance: 82.5
click at [339, 113] on div ""entitlement-deleteRecord" : [ ... ] , "entitlement-save" : [ ... ] , "exportPD…" at bounding box center [413, 178] width 351 height 231
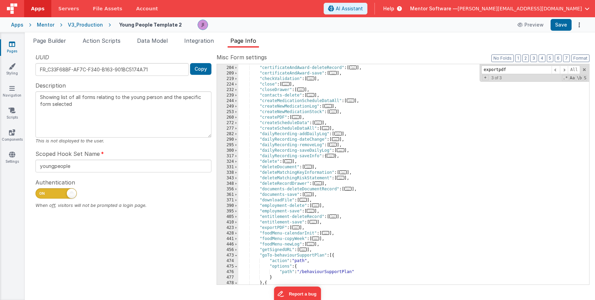
scroll to position [151, 0]
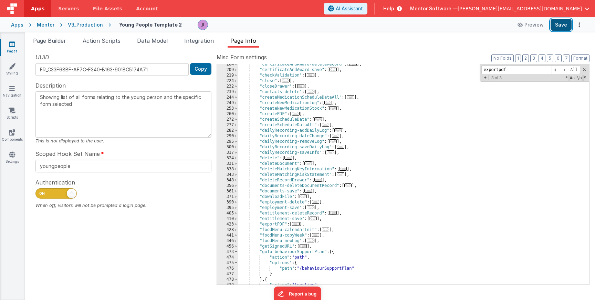
click at [563, 24] on button "Save" at bounding box center [561, 25] width 21 height 12
click at [393, 191] on div ""certificateAndAward-deleteRecord" : [ ... ] , "certificateAndAward-save" : [ .…" at bounding box center [413, 177] width 351 height 231
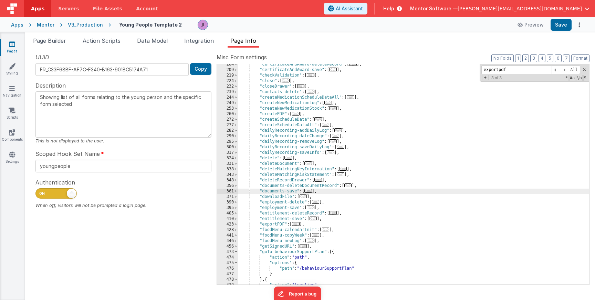
click at [387, 195] on div ""certificateAndAward-deleteRecord" : [ ... ] , "certificateAndAward-save" : [ .…" at bounding box center [413, 177] width 351 height 231
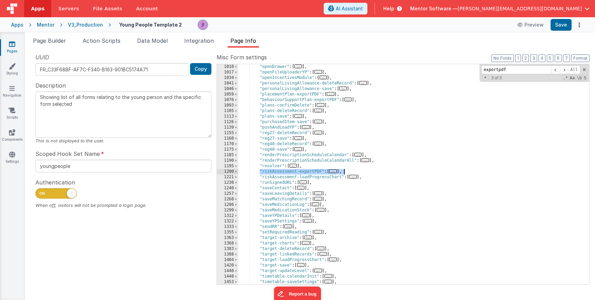
scroll to position [601, 0]
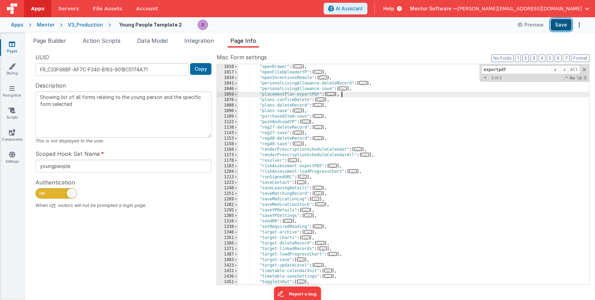
click at [568, 27] on button "Save" at bounding box center [561, 25] width 21 height 12
click at [109, 42] on span "Action Scripts" at bounding box center [102, 40] width 38 height 7
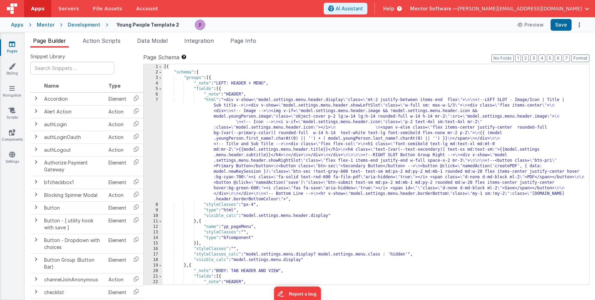
click at [19, 49] on link "Pages" at bounding box center [12, 48] width 25 height 14
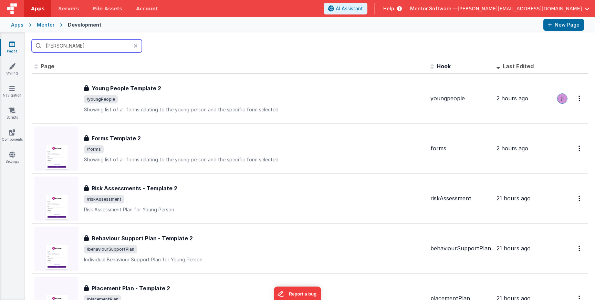
click at [94, 51] on input "[PERSON_NAME]" at bounding box center [87, 45] width 110 height 13
click at [93, 50] on input "[PERSON_NAME]" at bounding box center [87, 45] width 110 height 13
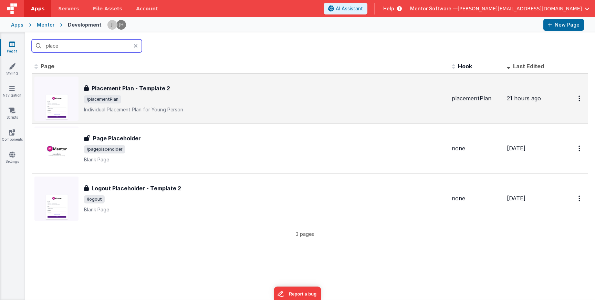
type input "place"
click at [177, 100] on span "/placementPlan" at bounding box center [265, 99] width 363 height 8
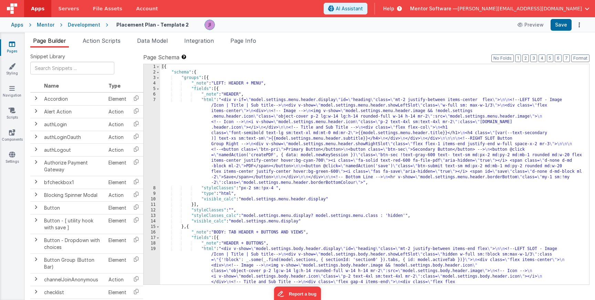
click at [212, 110] on div "[{ "schema" : { "groups" : [{ "_note" : "LEFT: HEADER + MENU" , "fields" : [{ "…" at bounding box center [374, 303] width 429 height 479
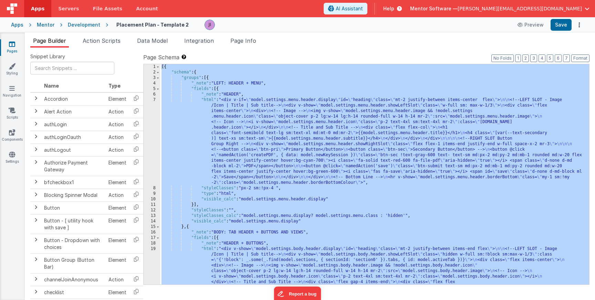
click at [7, 43] on link "Pages" at bounding box center [12, 48] width 25 height 14
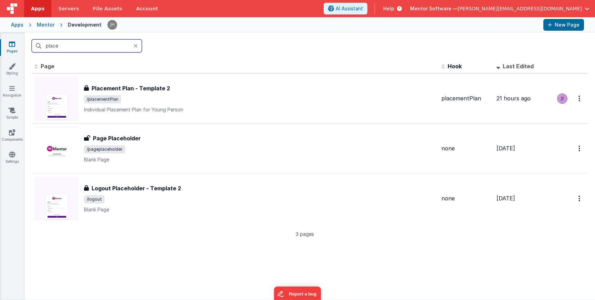
click at [81, 41] on input "place" at bounding box center [87, 45] width 110 height 13
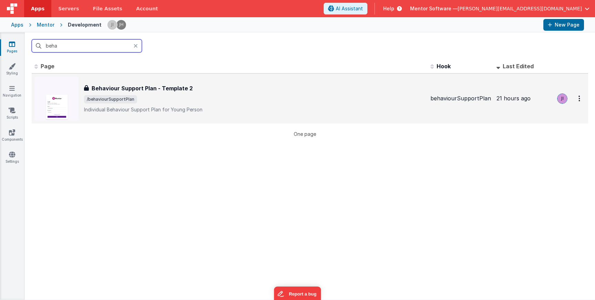
type input "beha"
click at [136, 106] on div "Behaviour Support Plan - Template 2 Behaviour Support Plan - Template 2 /behavi…" at bounding box center [254, 98] width 341 height 29
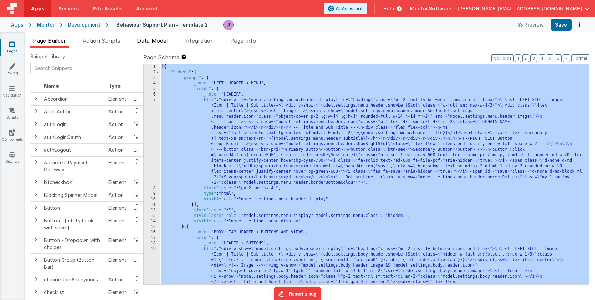
click at [165, 46] on li "Data Model" at bounding box center [152, 42] width 36 height 11
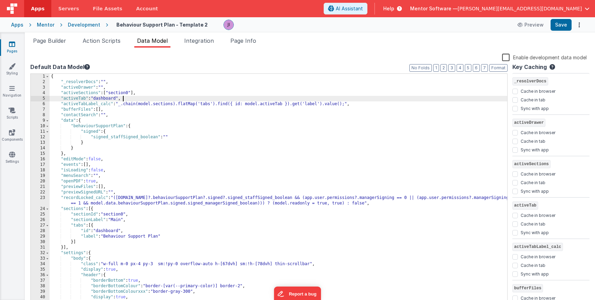
click at [191, 101] on div "{ "_resolverDocs" : "" , "activeDrawer" : "" , "activeSections" : [ "section0" …" at bounding box center [279, 195] width 458 height 243
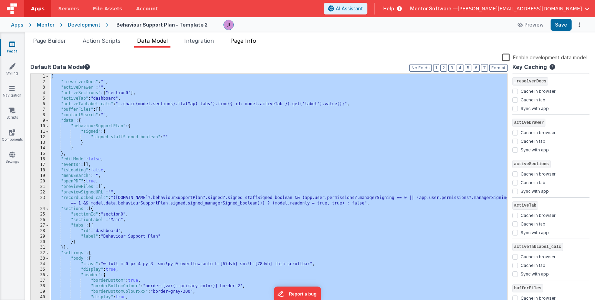
click at [237, 39] on span "Page Info" at bounding box center [244, 40] width 26 height 7
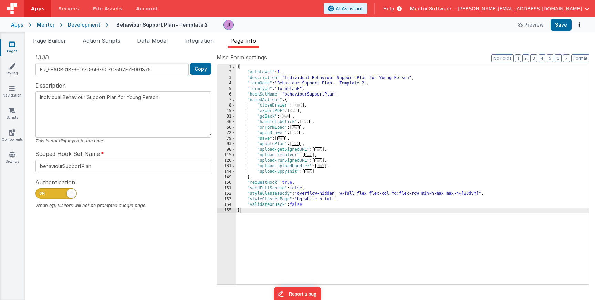
click at [240, 124] on div "{ "authLevel" : 1 , "description" : "Individual Behaviour Support Plan for Youn…" at bounding box center [413, 179] width 354 height 231
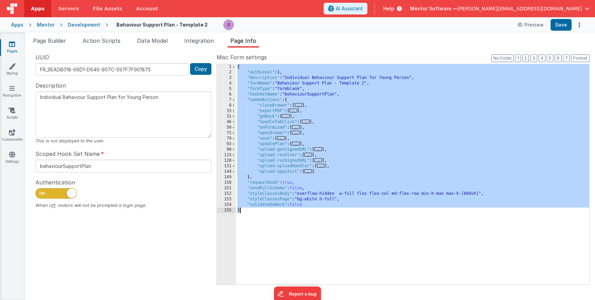
click at [8, 50] on link "Pages" at bounding box center [12, 48] width 25 height 14
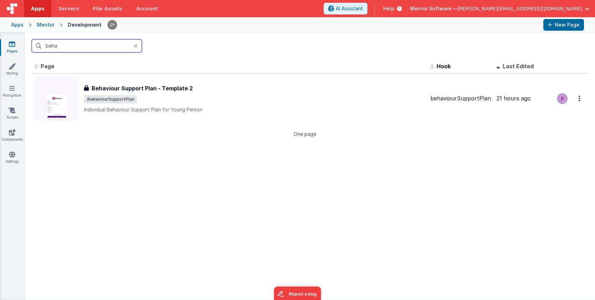
click at [89, 42] on input "beha" at bounding box center [87, 45] width 110 height 13
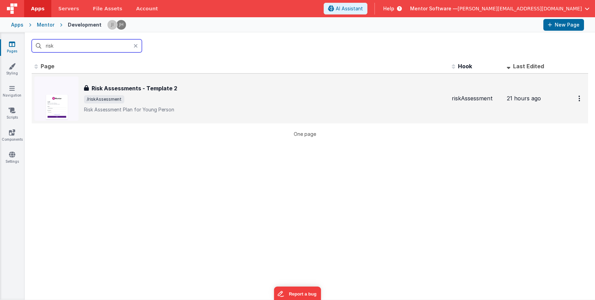
type input "risk"
click at [150, 112] on p "Risk Assessment Plan for Young Person" at bounding box center [265, 109] width 363 height 7
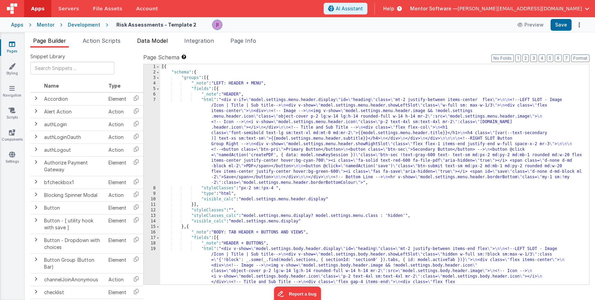
click at [156, 39] on span "Data Model" at bounding box center [152, 40] width 31 height 7
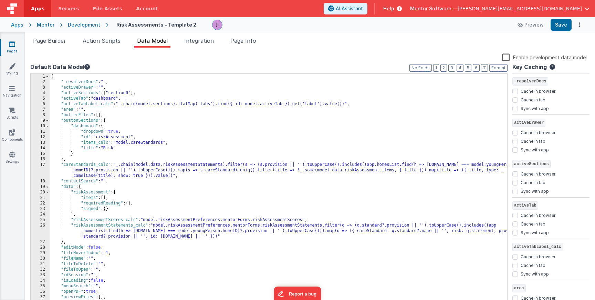
click at [218, 136] on div "{ "_resolverDocs" : "" , "activeDrawer" : "" , "activeSections" : [ "section0" …" at bounding box center [279, 198] width 458 height 248
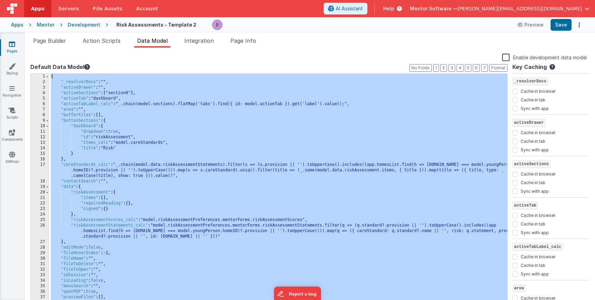
click at [181, 119] on div "{ "_resolverDocs" : "" , "activeDrawer" : "" , "activeSections" : [ "section0" …" at bounding box center [279, 198] width 458 height 248
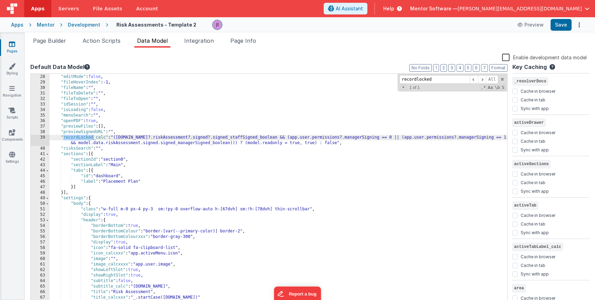
scroll to position [171, 0]
type input "recordlocked"
click at [17, 49] on link "Pages" at bounding box center [12, 48] width 25 height 14
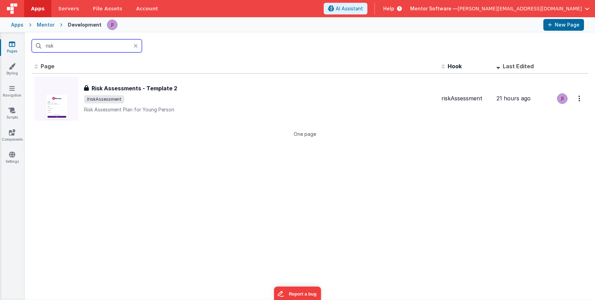
click at [54, 46] on input "risk" at bounding box center [87, 45] width 110 height 13
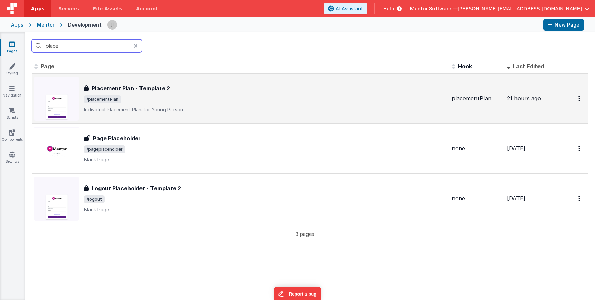
type input "place"
click at [154, 97] on span "/placementPlan" at bounding box center [265, 99] width 363 height 8
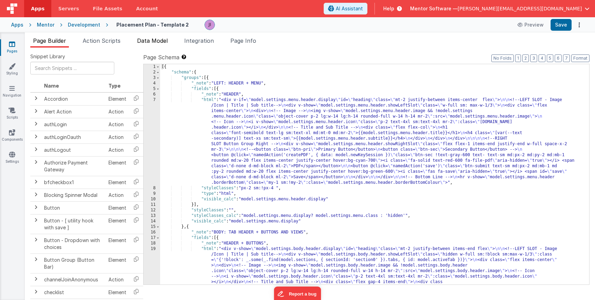
click at [149, 39] on span "Data Model" at bounding box center [152, 40] width 31 height 7
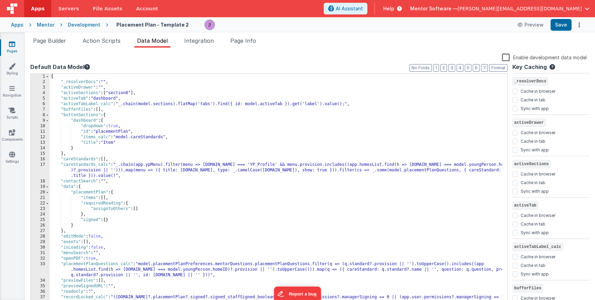
click at [199, 110] on div "{ "_resolverDocs" : "" , "activeDrawer" : "" , "activeSections" : [ "section0" …" at bounding box center [276, 195] width 453 height 243
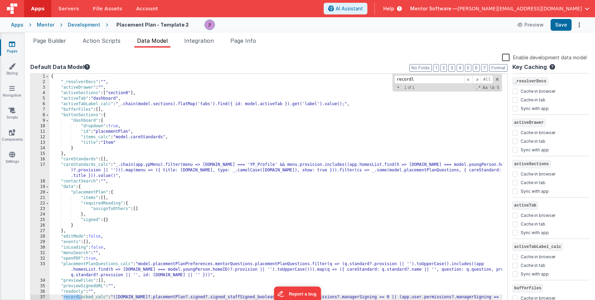
type input "recordl"
click at [154, 162] on div "{ "_resolverDocs" : "" , "activeDrawer" : "" , "activeSections" : [ "section0" …" at bounding box center [276, 195] width 453 height 243
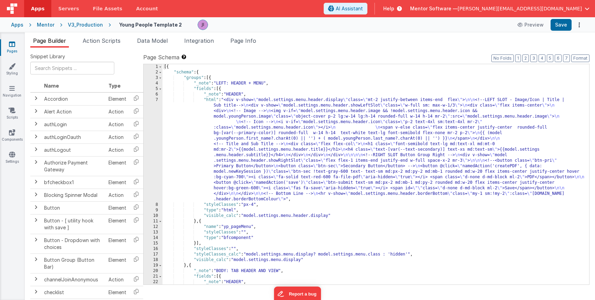
click at [19, 44] on link "Pages" at bounding box center [12, 48] width 25 height 14
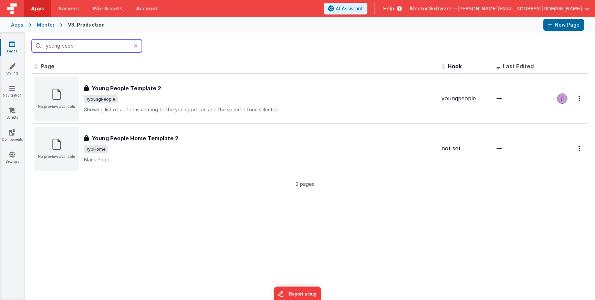
click at [112, 45] on input "young peopl" at bounding box center [87, 45] width 110 height 13
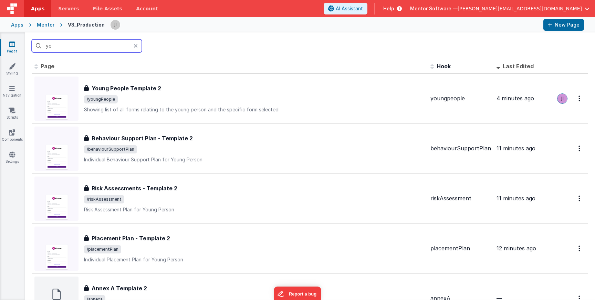
type input "y"
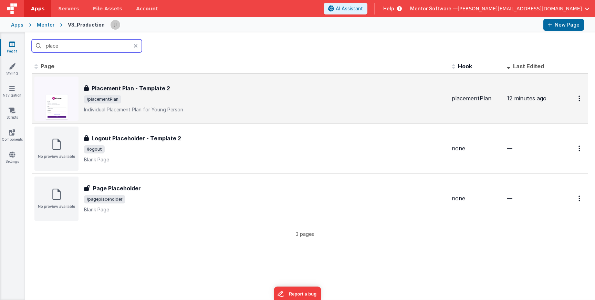
type input "place"
click at [191, 85] on div "Placement Plan - Template 2" at bounding box center [265, 88] width 363 height 8
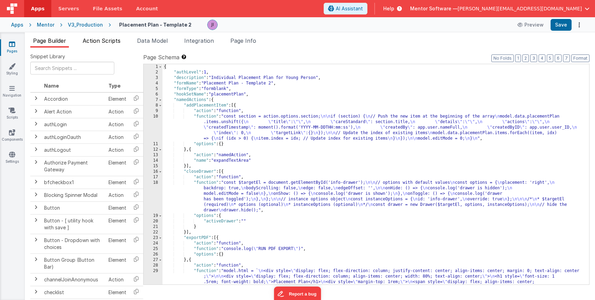
click at [119, 44] on li "Action Scripts" at bounding box center [101, 42] width 43 height 11
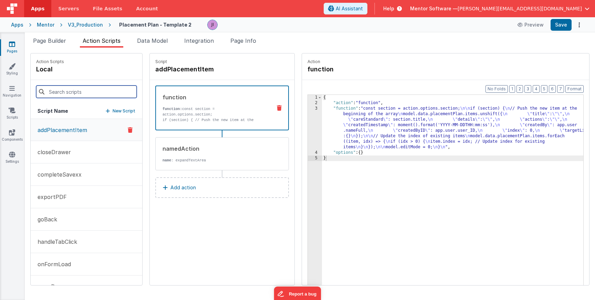
click at [84, 97] on input at bounding box center [86, 91] width 101 height 12
type input "onform"
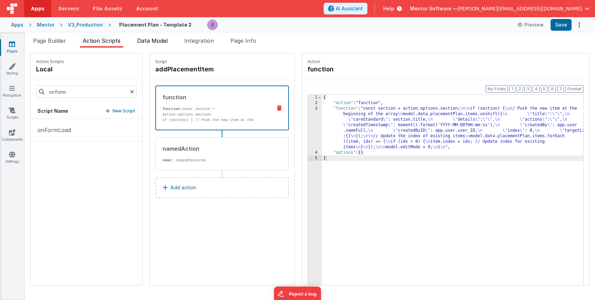
click at [153, 44] on li "Data Model" at bounding box center [152, 42] width 36 height 11
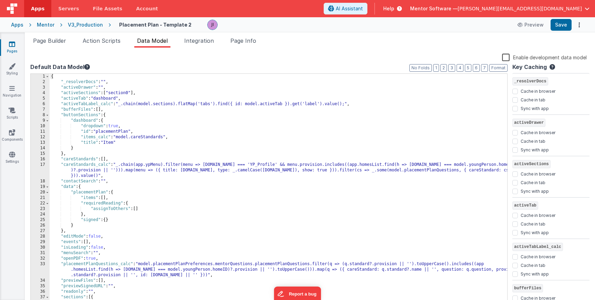
click at [198, 48] on div "Snippet Library Name Type Accordion Element Alert Action Action authLogin Actio…" at bounding box center [310, 179] width 571 height 263
click at [201, 46] on li "Integration" at bounding box center [199, 42] width 35 height 11
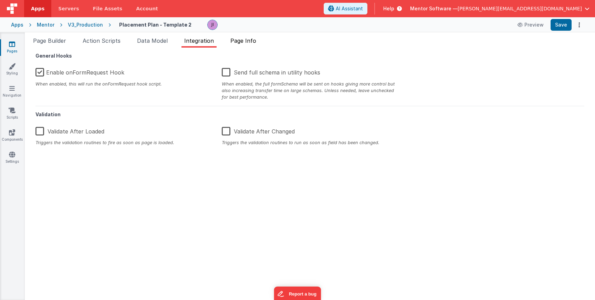
click at [251, 43] on span "Page Info" at bounding box center [244, 40] width 26 height 7
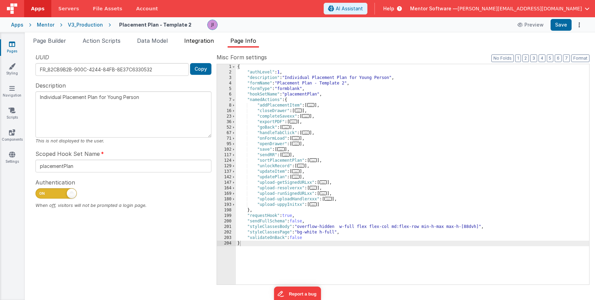
click at [206, 44] on li "Integration" at bounding box center [199, 42] width 35 height 11
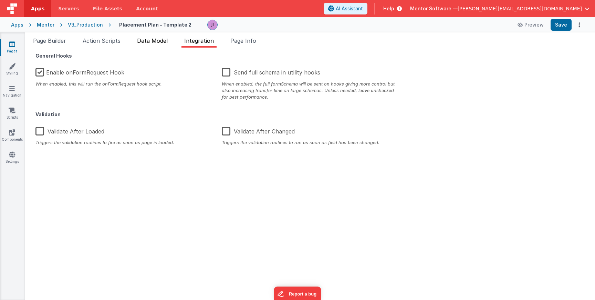
click at [157, 44] on li "Data Model" at bounding box center [152, 42] width 36 height 11
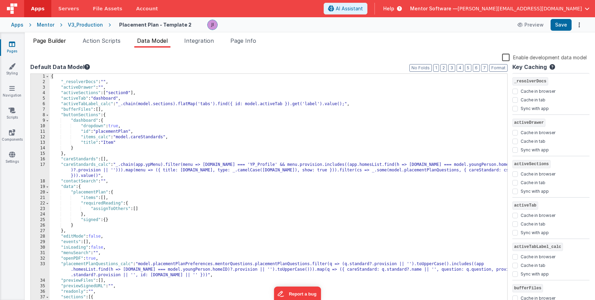
click at [61, 41] on span "Page Builder" at bounding box center [49, 40] width 33 height 7
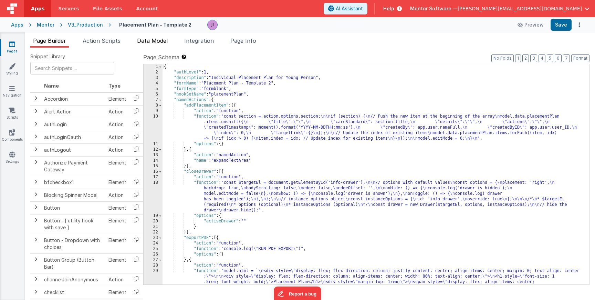
click at [151, 43] on span "Data Model" at bounding box center [152, 40] width 31 height 7
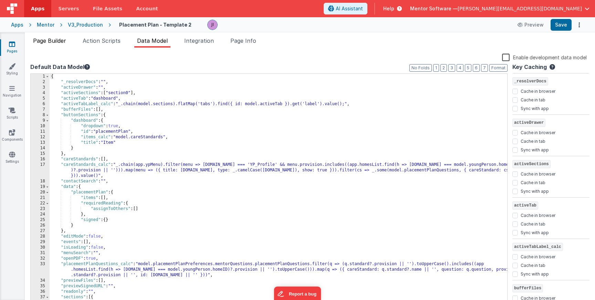
click at [58, 43] on span "Page Builder" at bounding box center [49, 40] width 33 height 7
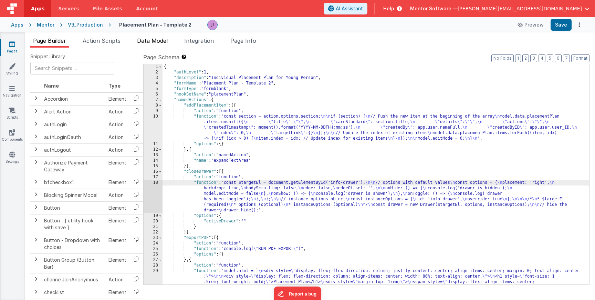
click at [164, 40] on span "Data Model" at bounding box center [152, 40] width 31 height 7
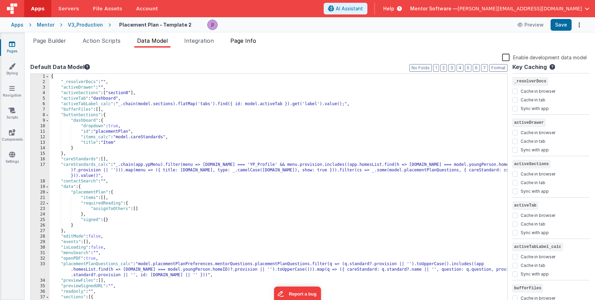
click at [238, 44] on li "Page Info" at bounding box center [243, 42] width 31 height 11
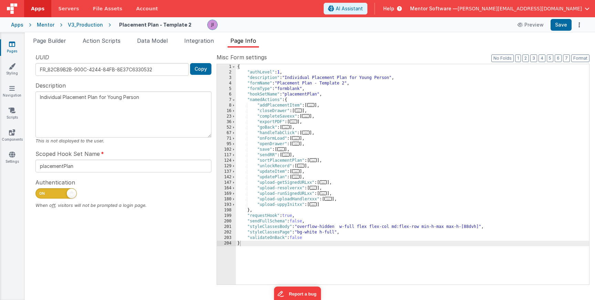
click at [54, 35] on div "Page Builder Action Scripts Data Model Integration Page Info Snippet Library Na…" at bounding box center [310, 165] width 571 height 267
click at [54, 39] on span "Page Builder" at bounding box center [49, 40] width 33 height 7
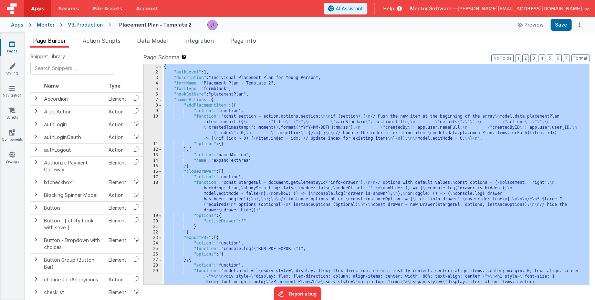
scroll to position [2283, 0]
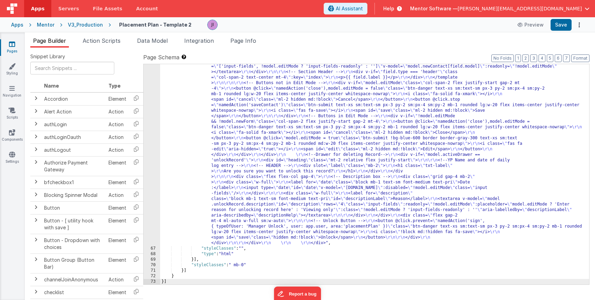
click at [565, 31] on div "Apps Mentor V3_Production Placement Plan - Template 2 Preview Save" at bounding box center [297, 24] width 595 height 15
click at [565, 24] on button "Save" at bounding box center [561, 25] width 21 height 12
click at [14, 46] on icon at bounding box center [12, 44] width 6 height 7
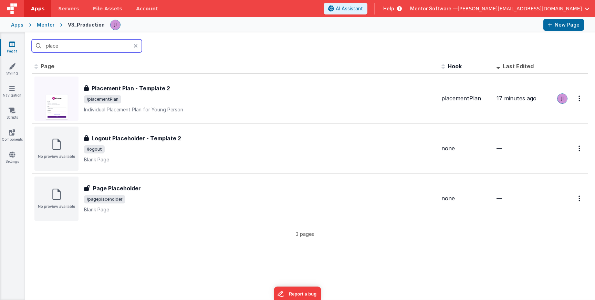
click at [51, 45] on input "place" at bounding box center [87, 45] width 110 height 13
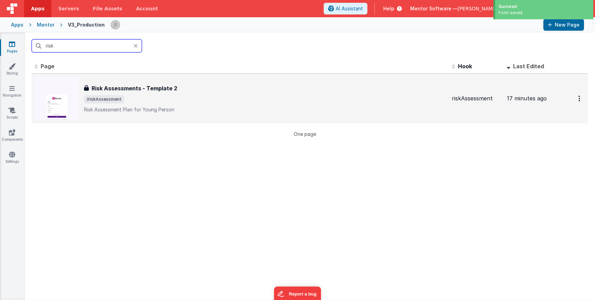
type input "risk"
click at [159, 122] on td "Risk Assessments - Template 2 Risk Assessments - Template 2 /riskAssessment Ris…" at bounding box center [241, 98] width 418 height 50
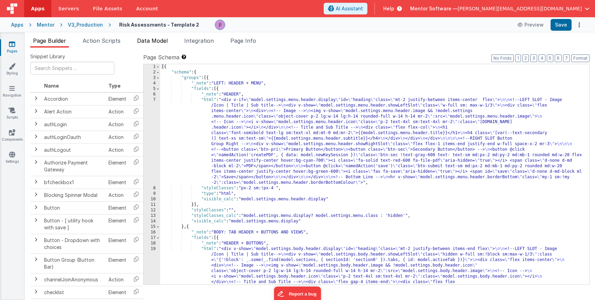
click at [147, 40] on span "Data Model" at bounding box center [152, 40] width 31 height 7
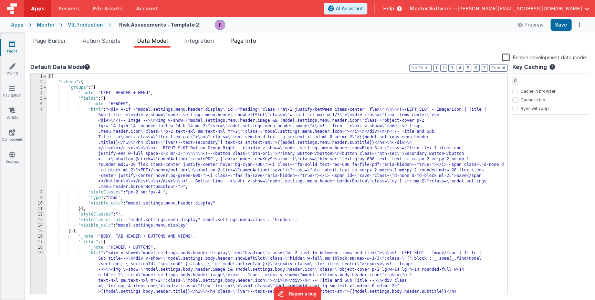
click at [239, 41] on span "Page Info" at bounding box center [244, 40] width 26 height 7
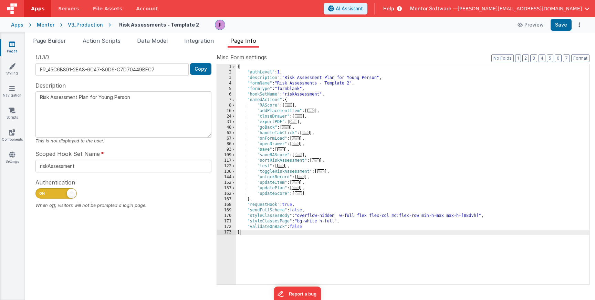
click at [16, 44] on link "Pages" at bounding box center [12, 48] width 25 height 14
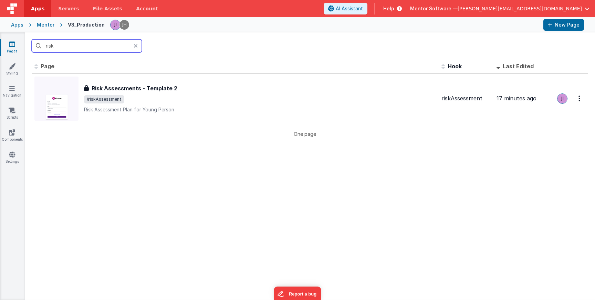
click at [63, 47] on input "risk" at bounding box center [87, 45] width 110 height 13
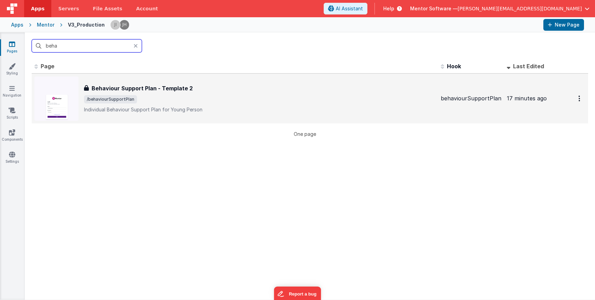
type input "beha"
click at [117, 109] on p "Individual Behaviour Support Plan for Young Person" at bounding box center [260, 109] width 352 height 7
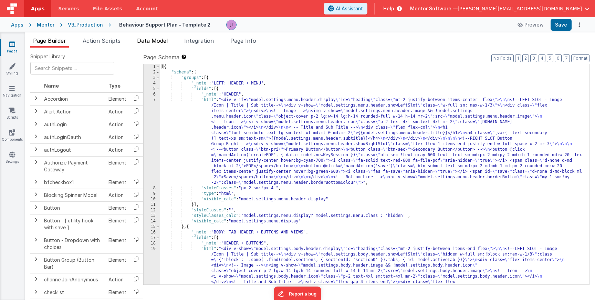
click at [153, 38] on span "Data Model" at bounding box center [152, 40] width 31 height 7
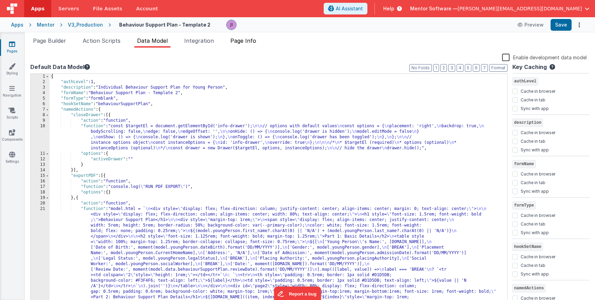
click at [253, 37] on li "Page Info" at bounding box center [243, 42] width 31 height 11
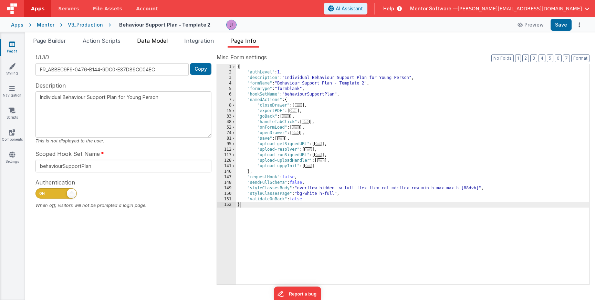
click at [154, 43] on span "Data Model" at bounding box center [152, 40] width 31 height 7
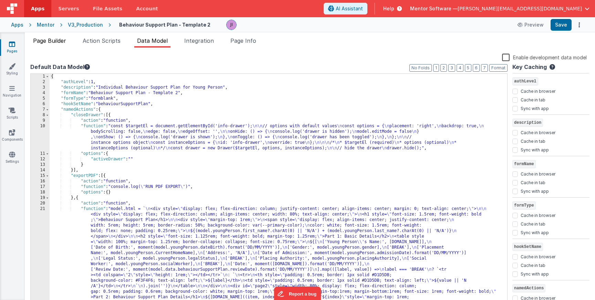
click at [57, 44] on li "Page Builder" at bounding box center [49, 42] width 39 height 11
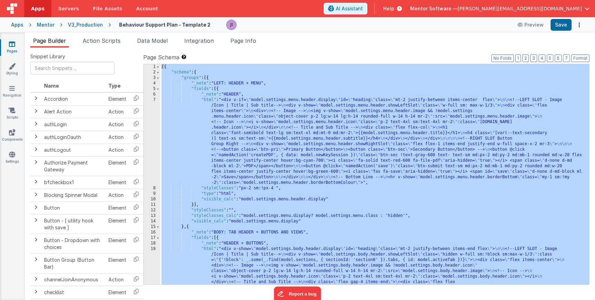
scroll to position [1693, 0]
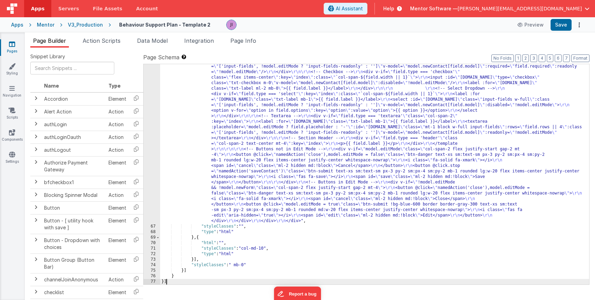
click at [207, 106] on div ""html" : "<div id= \" info-drawer \" class= \" fixed top-0 right-0 z-40 h-scree…" at bounding box center [374, 209] width 429 height 479
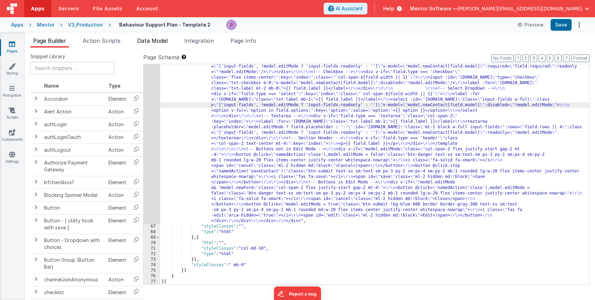
click at [167, 45] on li "Data Model" at bounding box center [152, 42] width 36 height 11
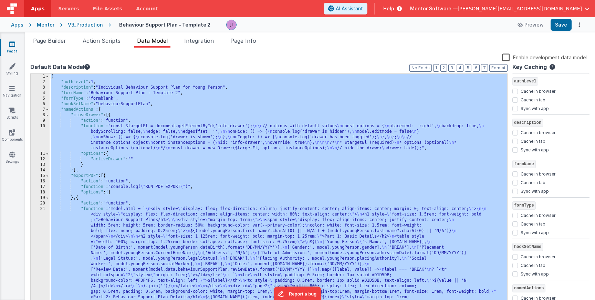
scroll to position [342, 0]
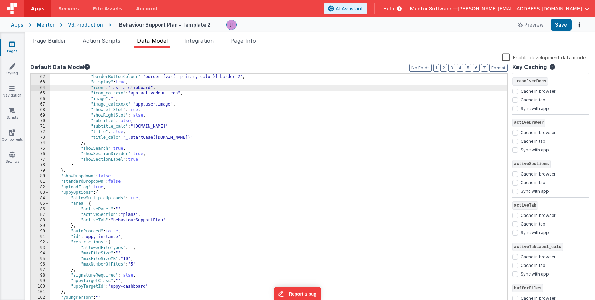
click at [210, 85] on div ""borderBottom" : true , "borderBottomColour" : "border-[var(--primary-color)] b…" at bounding box center [279, 190] width 458 height 243
click at [240, 35] on div "Page Builder Action Scripts Data Model Integration Page Info Snippet Library Na…" at bounding box center [310, 165] width 571 height 267
click at [243, 54] on div "Enable development data model" at bounding box center [308, 58] width 557 height 10
click at [243, 50] on div "Snippet Library Name Type Accordion Element Alert Action Action authLogin Actio…" at bounding box center [310, 179] width 571 height 263
click at [243, 48] on div "Snippet Library Name Type Accordion Element Alert Action Action authLogin Actio…" at bounding box center [310, 179] width 571 height 263
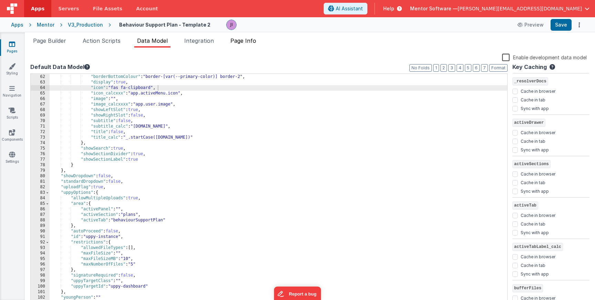
click at [243, 46] on li "Page Info" at bounding box center [243, 42] width 31 height 11
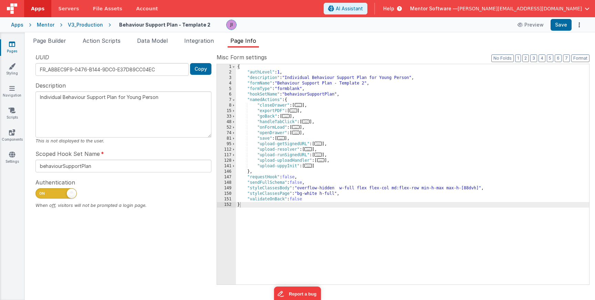
click at [242, 100] on div "{ "authLevel" : 1 , "description" : "Individual Behaviour Support Plan for Youn…" at bounding box center [413, 179] width 354 height 231
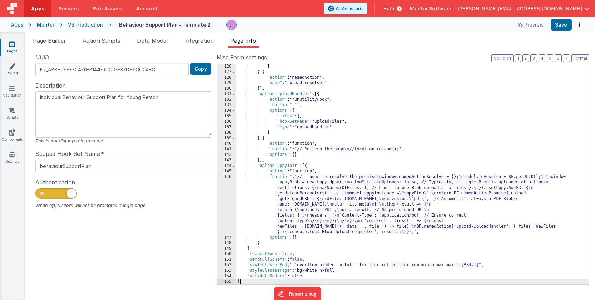
scroll to position [1390, 0]
click at [563, 27] on button "Save" at bounding box center [561, 25] width 21 height 12
click at [16, 47] on link "Pages" at bounding box center [12, 48] width 25 height 14
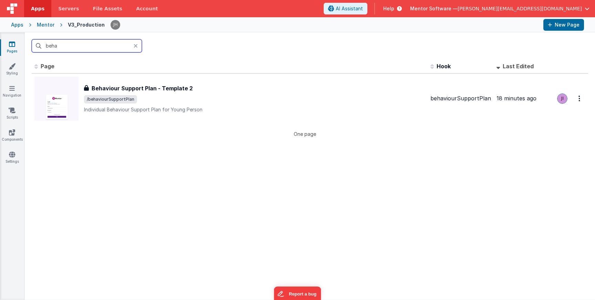
click at [63, 50] on input "beha" at bounding box center [87, 45] width 110 height 13
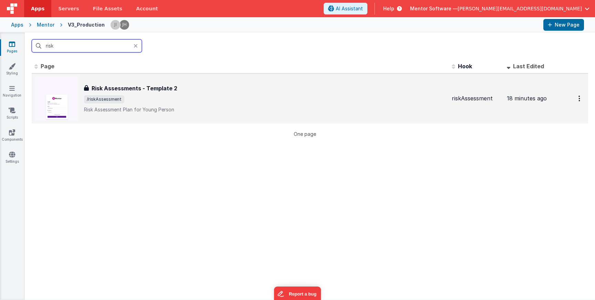
type input "risk"
click at [123, 108] on p "Risk Assessment Plan for Young Person" at bounding box center [265, 109] width 363 height 7
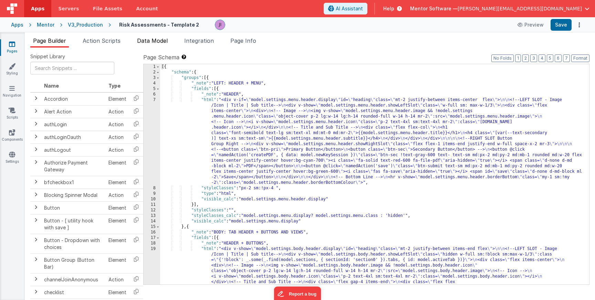
click at [154, 40] on span "Data Model" at bounding box center [152, 40] width 31 height 7
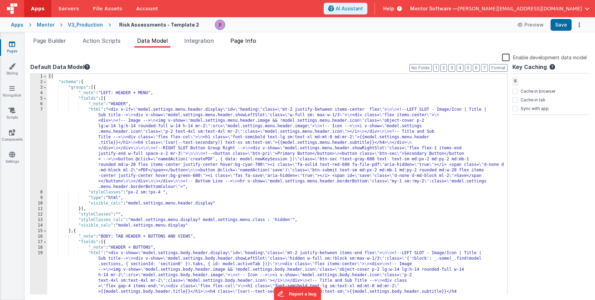
click at [239, 40] on span "Page Info" at bounding box center [244, 40] width 26 height 7
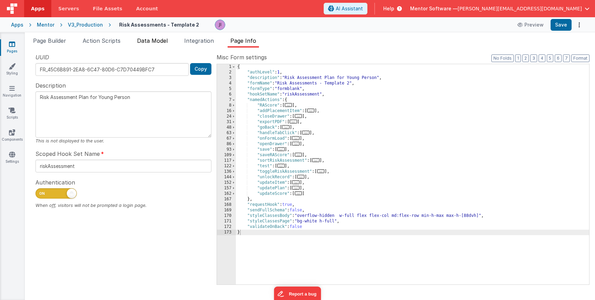
click at [147, 43] on span "Data Model" at bounding box center [152, 40] width 31 height 7
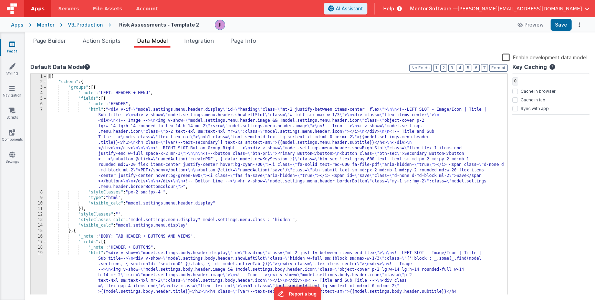
click at [225, 114] on div "[{ "schema" : { "groups" : [{ "_note" : "LEFT: HEADER + MENU" , "fields" : [{ "…" at bounding box center [277, 305] width 460 height 463
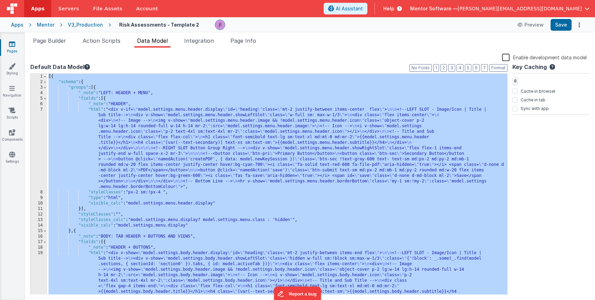
scroll to position [474, 0]
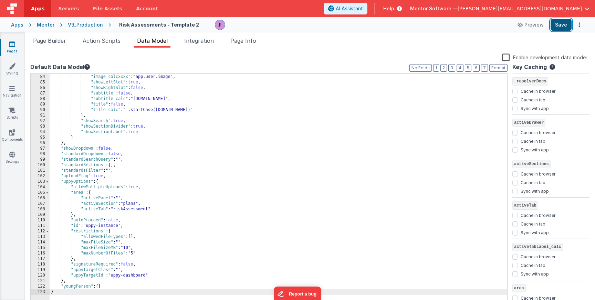
click at [565, 24] on button "Save" at bounding box center [561, 25] width 21 height 12
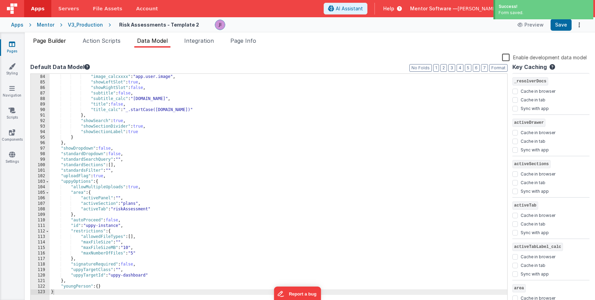
click at [61, 41] on span "Page Builder" at bounding box center [49, 40] width 33 height 7
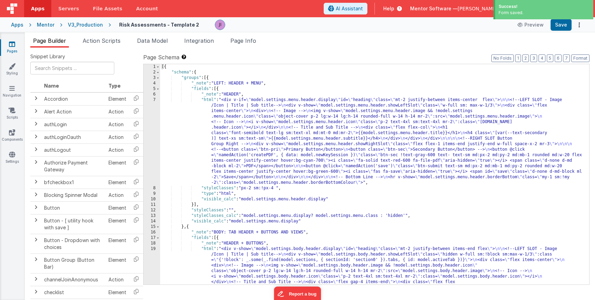
click at [162, 32] on div "Apps Mentor V3_Production Risk Assessments - Template 2 Preview Save" at bounding box center [297, 24] width 595 height 15
click at [159, 42] on span "Data Model" at bounding box center [152, 40] width 31 height 7
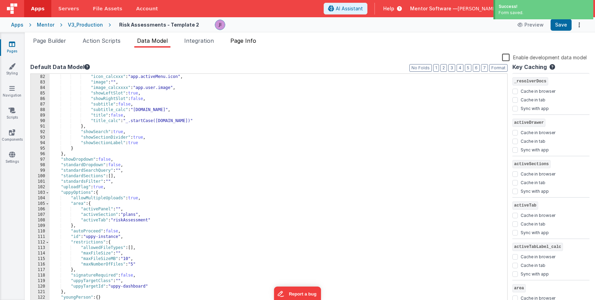
click at [249, 39] on span "Page Info" at bounding box center [244, 40] width 26 height 7
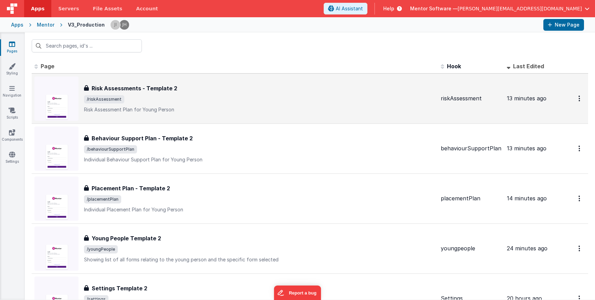
click at [210, 108] on p "Risk Assessment Plan for Young Person" at bounding box center [260, 109] width 352 height 7
click at [198, 112] on p "Risk Assessment Plan for Young Person" at bounding box center [260, 109] width 352 height 7
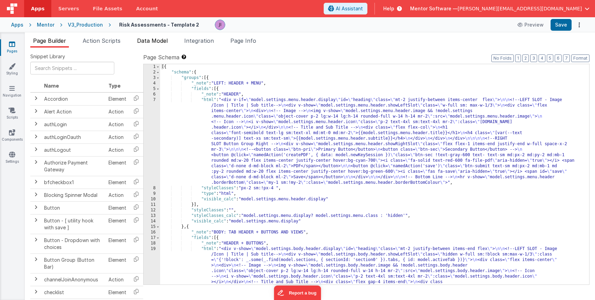
click at [150, 42] on span "Data Model" at bounding box center [152, 40] width 31 height 7
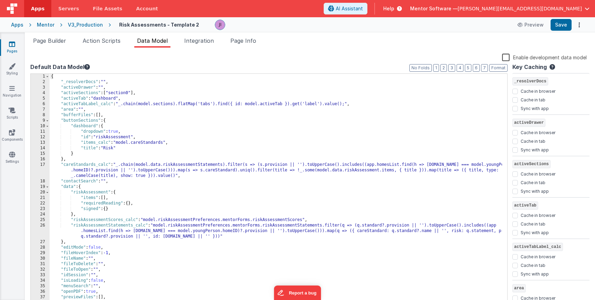
click at [169, 150] on div "{ "_resolverDocs" : "" , "activeDrawer" : "" , "activeSections" : [ "section0" …" at bounding box center [276, 198] width 453 height 248
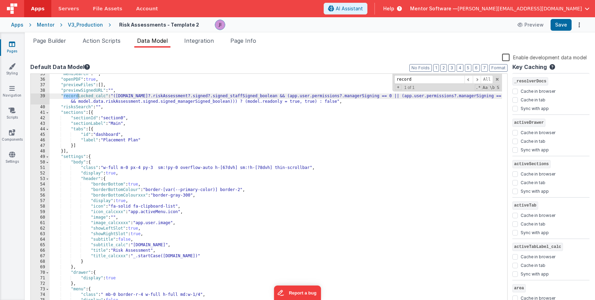
scroll to position [191, 0]
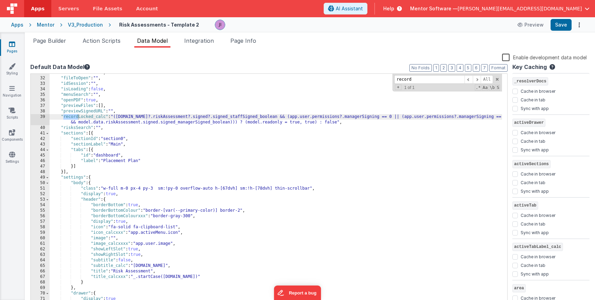
type input "record"
click at [15, 49] on link "Pages" at bounding box center [12, 48] width 25 height 14
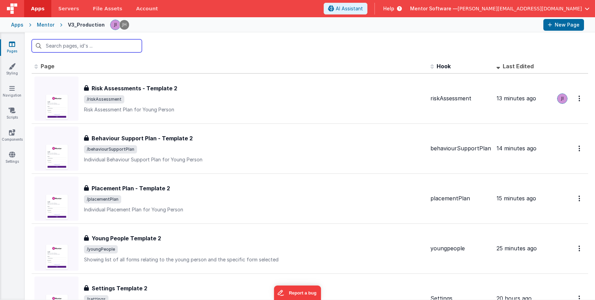
click at [57, 49] on input "text" at bounding box center [87, 45] width 110 height 13
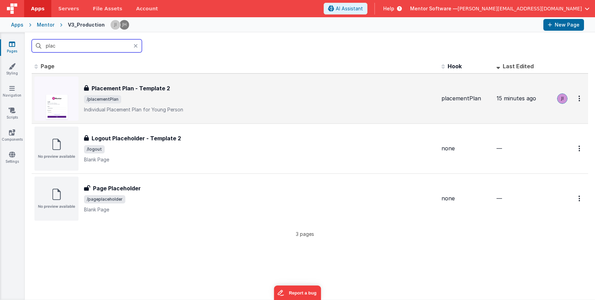
type input "plac"
click at [174, 94] on div "Placement Plan - Template 2 Placement Plan - Template 2 /placementPlan Individu…" at bounding box center [260, 98] width 352 height 29
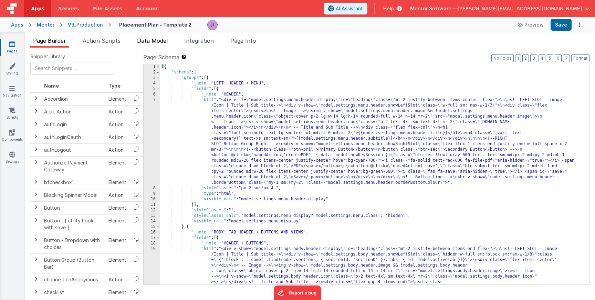
click at [152, 39] on span "Data Model" at bounding box center [152, 40] width 31 height 7
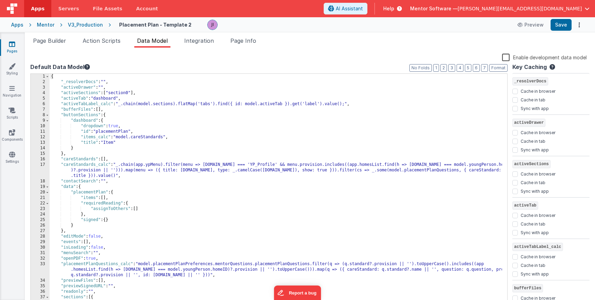
click at [212, 122] on div "{ "_resolverDocs" : "" , "activeDrawer" : "" , "activeSections" : [ "section0" …" at bounding box center [276, 195] width 453 height 243
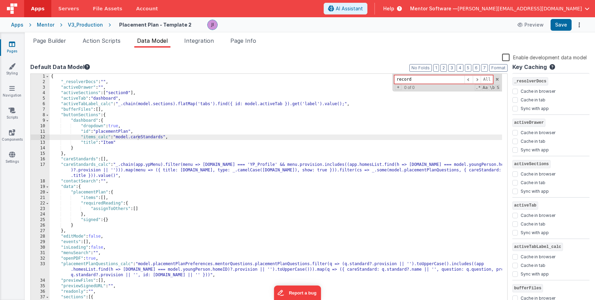
click at [183, 135] on div "{ "_resolverDocs" : "" , "activeDrawer" : "" , "activeSections" : [ "section0" …" at bounding box center [276, 195] width 453 height 243
click at [407, 78] on input "record" at bounding box center [430, 79] width 70 height 9
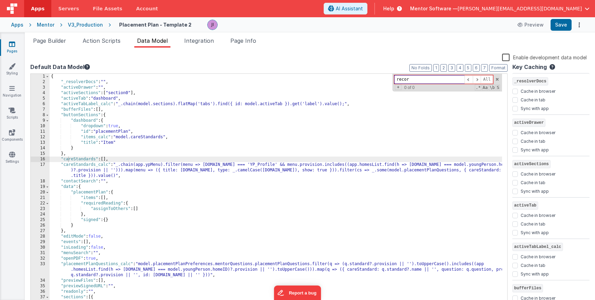
type input "record"
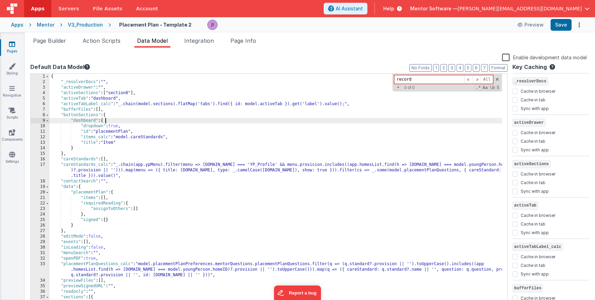
click at [157, 118] on div "{ "_resolverDocs" : "" , "activeDrawer" : "" , "activeSections" : [ "section0" …" at bounding box center [276, 195] width 453 height 243
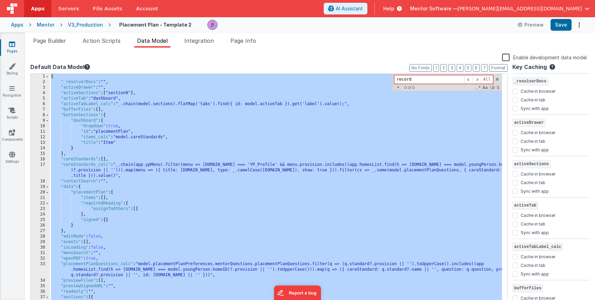
checkbox input "false"
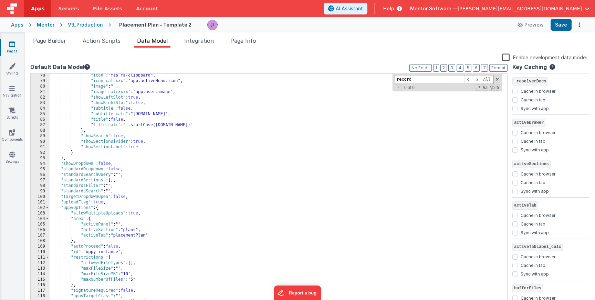
scroll to position [468, 0]
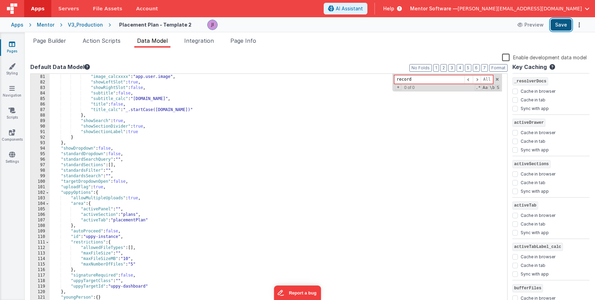
click at [563, 29] on button "Save" at bounding box center [561, 25] width 21 height 12
